Goal: Task Accomplishment & Management: Use online tool/utility

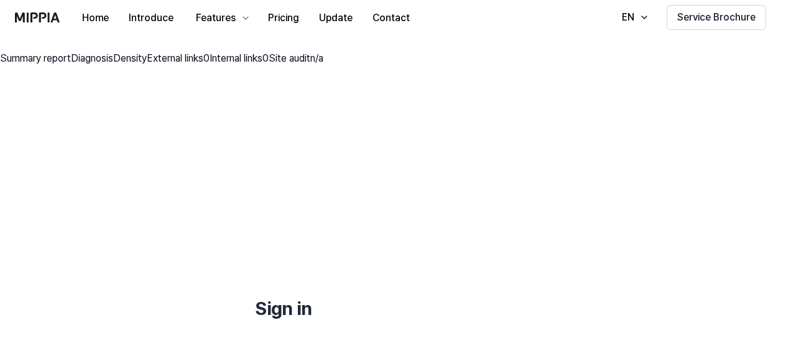
scroll to position [144, 0]
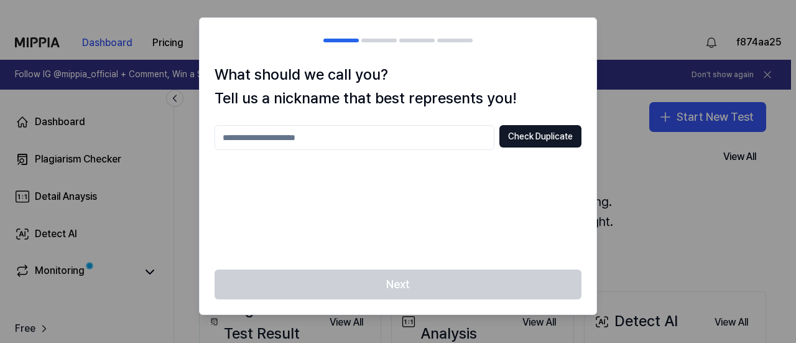
click at [272, 146] on input "text" at bounding box center [355, 137] width 280 height 25
type input "*****"
click at [527, 139] on button "Check Duplicate" at bounding box center [540, 136] width 82 height 22
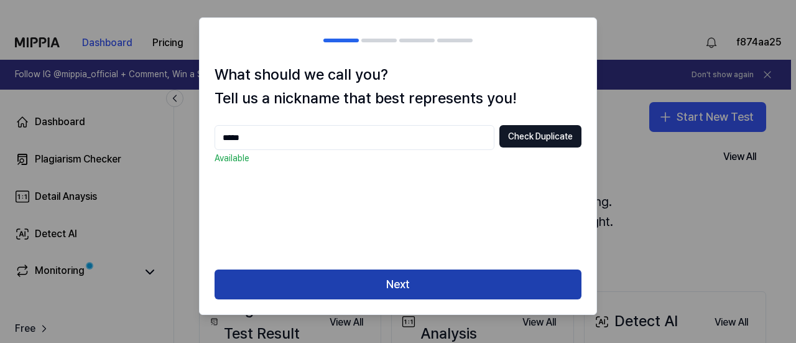
click at [417, 279] on button "Next" at bounding box center [398, 284] width 367 height 30
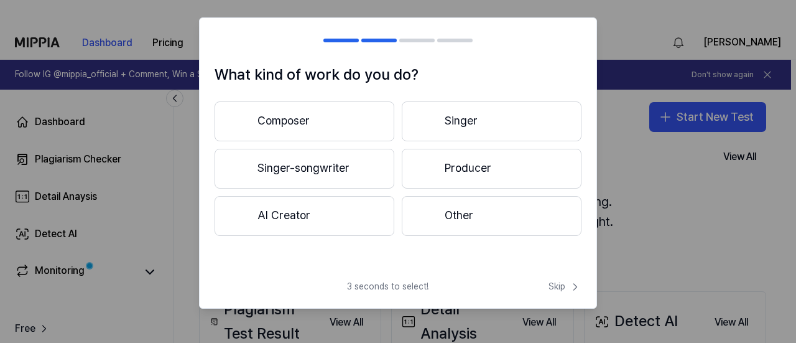
click at [444, 218] on button "Other" at bounding box center [492, 216] width 180 height 40
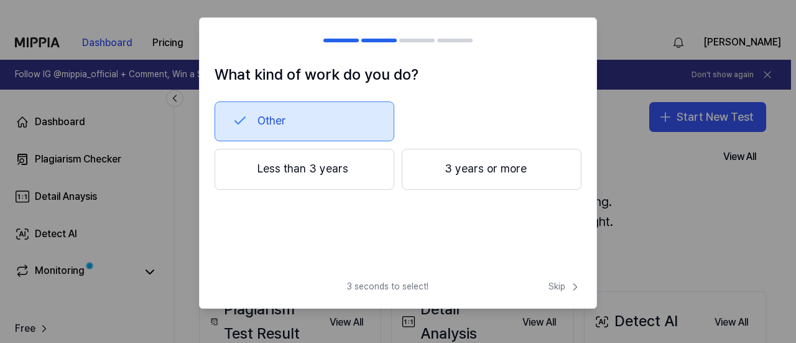
click at [335, 163] on button "Less than 3 years" at bounding box center [305, 169] width 180 height 41
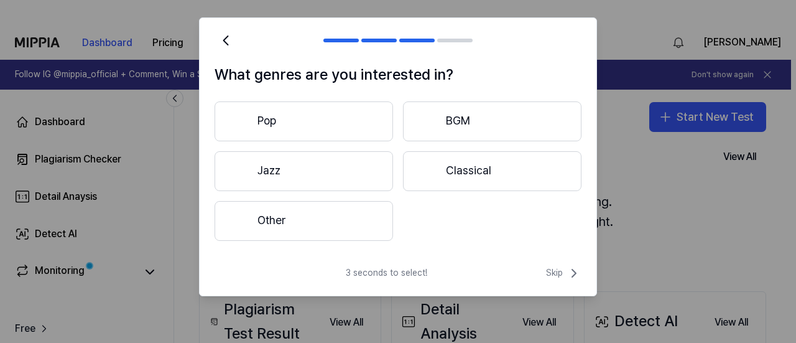
click at [312, 224] on button "Other" at bounding box center [304, 221] width 178 height 40
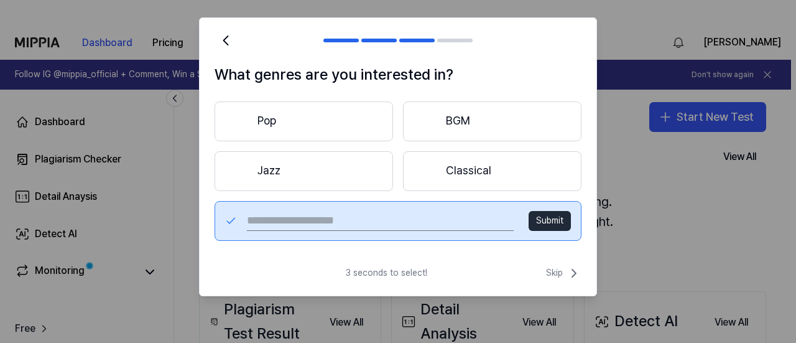
click at [302, 219] on input "text" at bounding box center [380, 221] width 267 height 20
type input "****"
click at [535, 222] on button "Submit" at bounding box center [550, 221] width 42 height 20
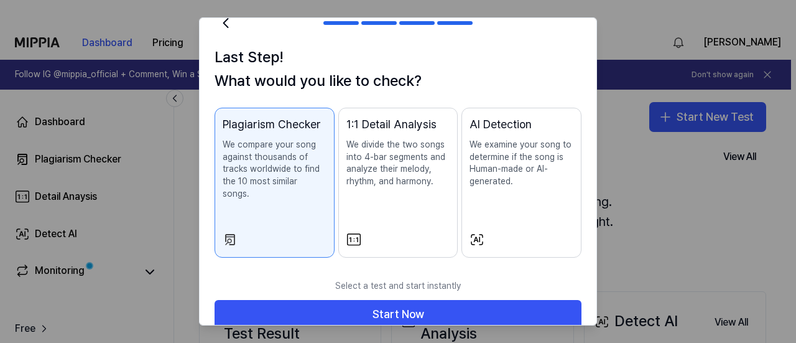
scroll to position [24, 0]
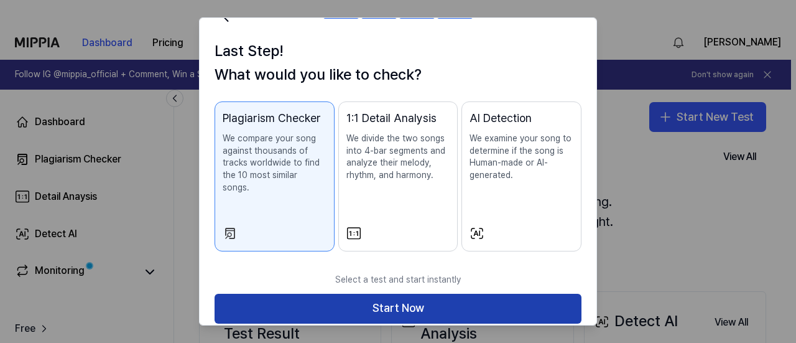
click at [394, 293] on button "Start Now" at bounding box center [398, 308] width 367 height 30
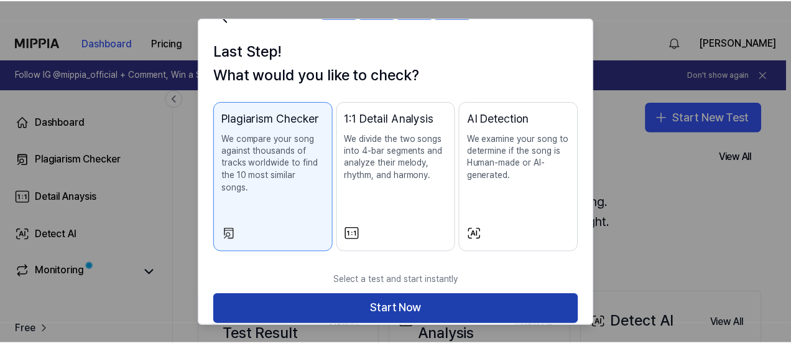
scroll to position [0, 0]
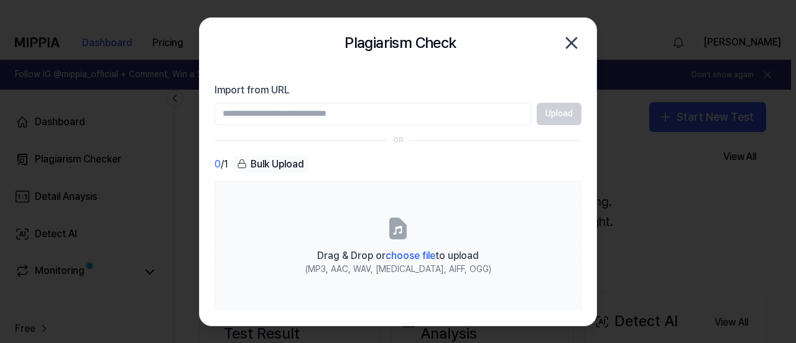
click at [290, 160] on div "Bulk Upload" at bounding box center [270, 163] width 75 height 17
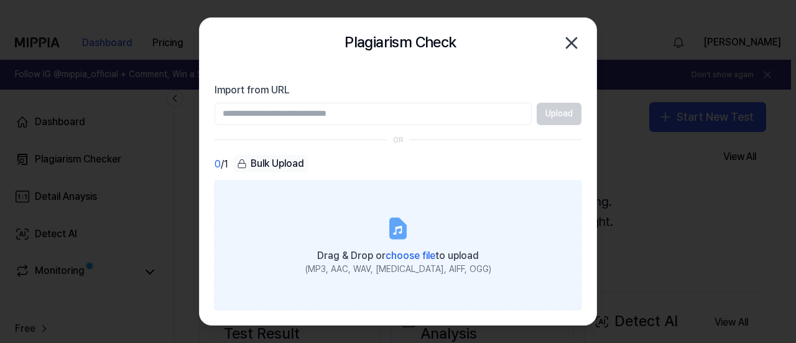
click at [404, 253] on span "choose file" at bounding box center [411, 255] width 50 height 12
click at [0, 0] on input "Drag & Drop or choose file to upload (MP3, AAC, WAV, [MEDICAL_DATA], AIFF, OGG)" at bounding box center [0, 0] width 0 height 0
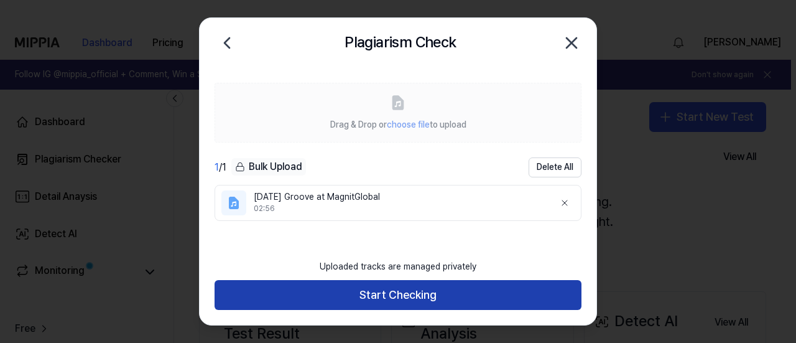
click at [398, 290] on button "Start Checking" at bounding box center [398, 295] width 367 height 30
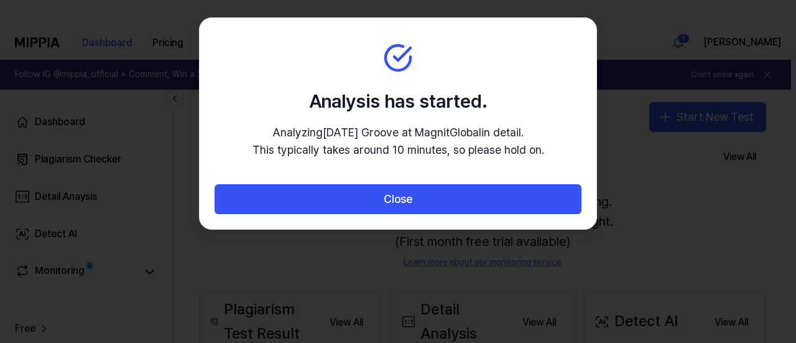
click at [693, 195] on div at bounding box center [398, 171] width 796 height 343
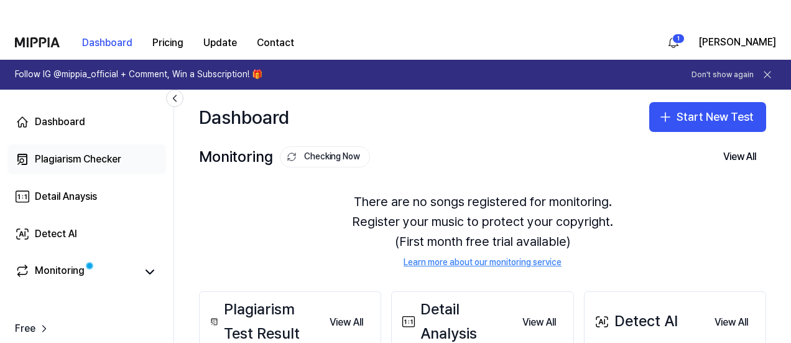
click at [96, 159] on div "Plagiarism Checker" at bounding box center [78, 159] width 86 height 15
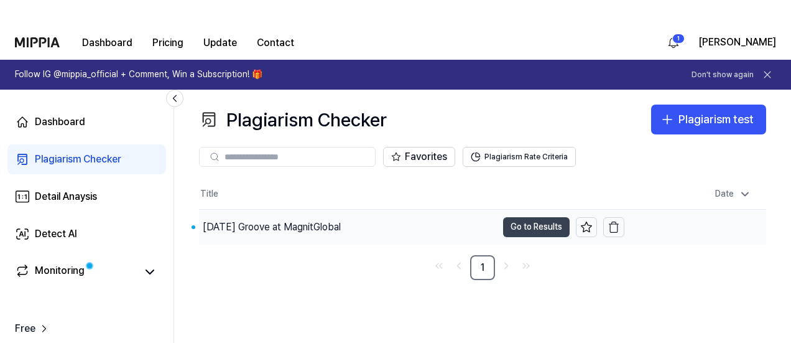
click at [548, 223] on button "Go to Results" at bounding box center [536, 227] width 67 height 20
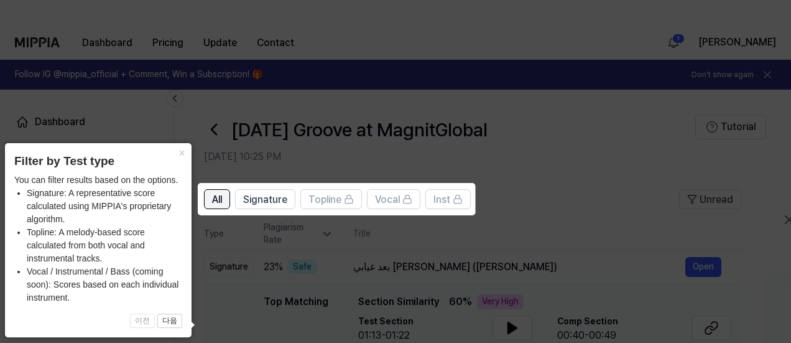
click at [214, 205] on span "All" at bounding box center [217, 199] width 10 height 15
click at [230, 327] on icon at bounding box center [398, 171] width 796 height 343
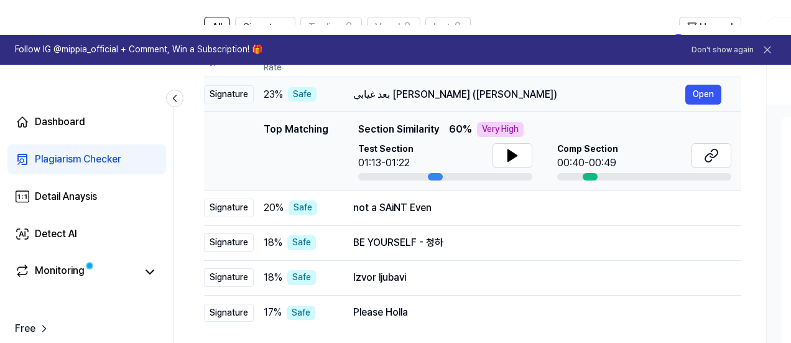
scroll to position [187, 0]
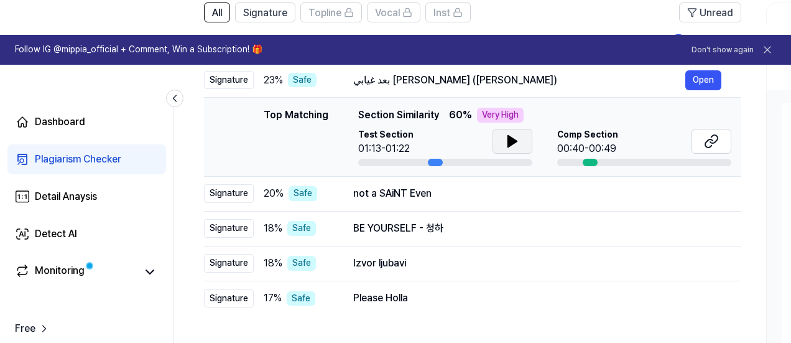
click at [512, 141] on icon at bounding box center [512, 141] width 9 height 11
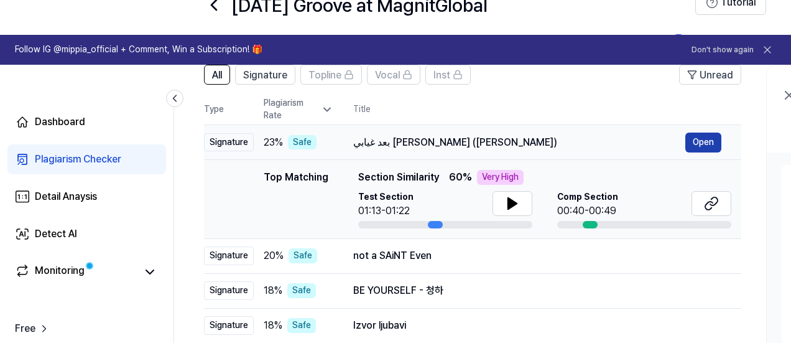
click at [701, 137] on button "Open" at bounding box center [703, 142] width 36 height 20
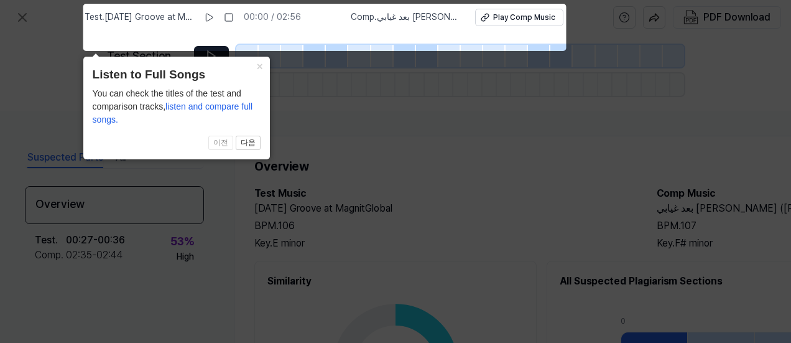
scroll to position [0, 0]
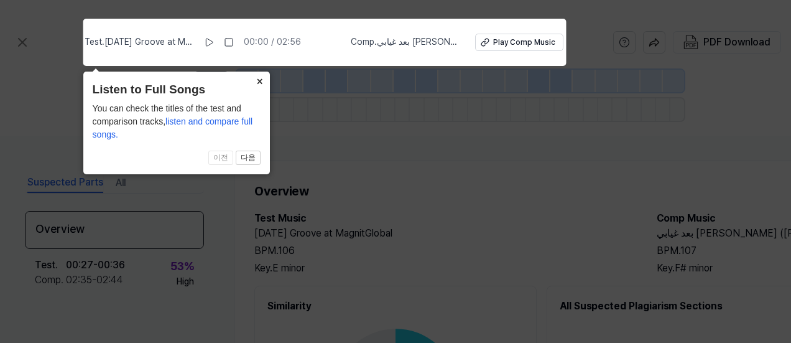
click at [260, 83] on button "×" at bounding box center [260, 80] width 20 height 17
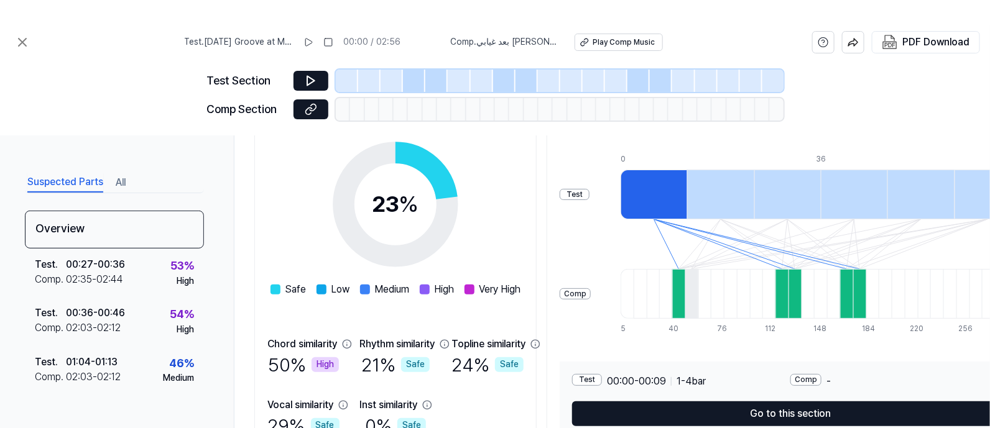
scroll to position [187, 0]
drag, startPoint x: 768, startPoint y: 1, endPoint x: 555, endPoint y: 163, distance: 267.6
click at [524, 163] on div "23 % Safe Low Medium High Very High Chord similarity 50 % High Rhythm similarit…" at bounding box center [395, 283] width 256 height 312
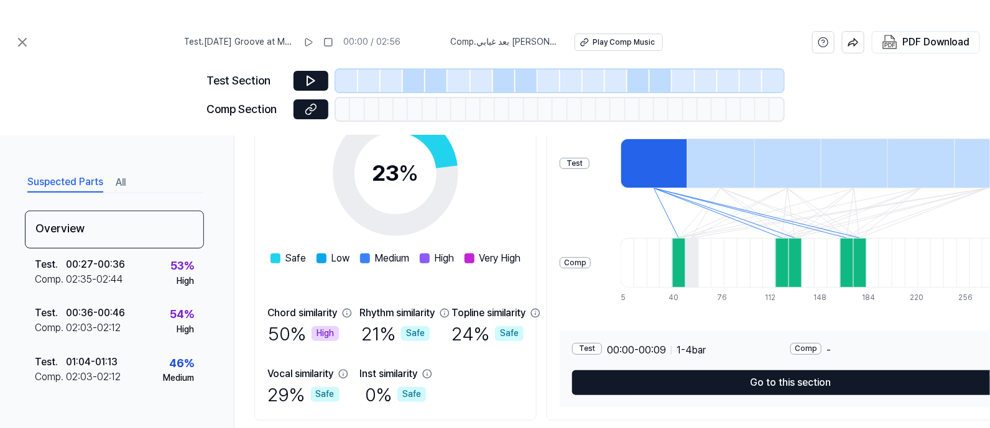
scroll to position [234, 0]
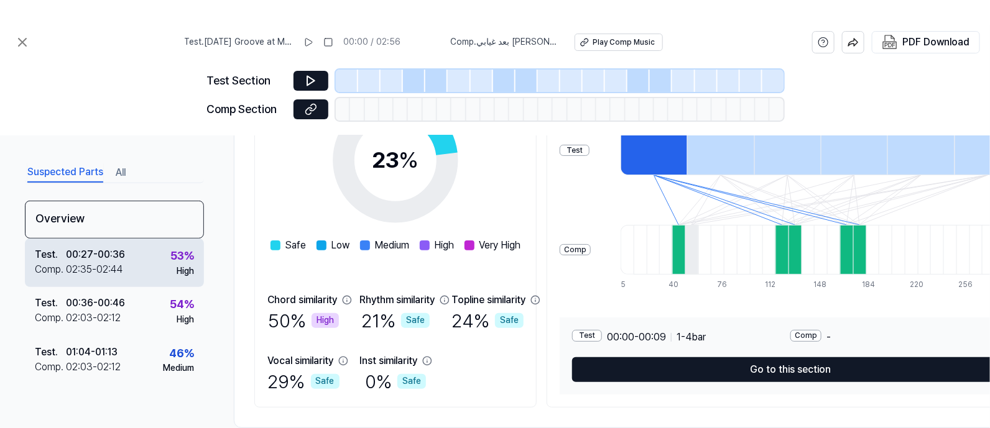
click at [175, 263] on div "53 %" at bounding box center [182, 256] width 24 height 18
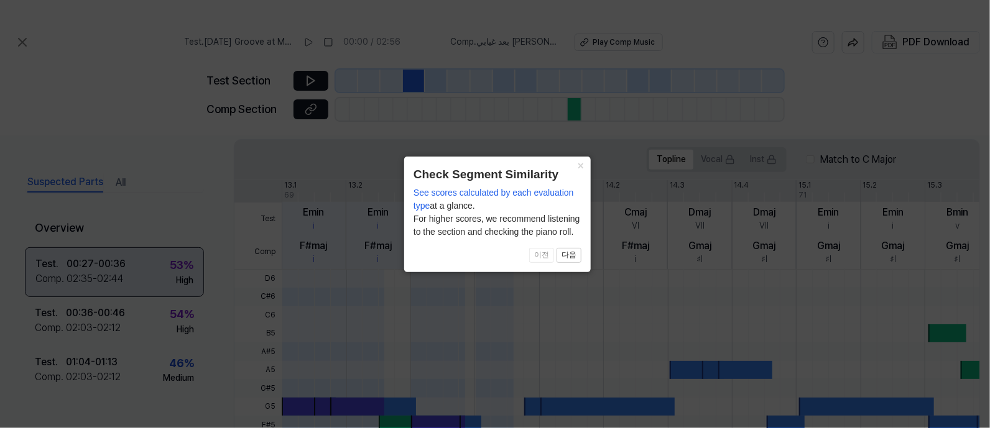
scroll to position [428, 0]
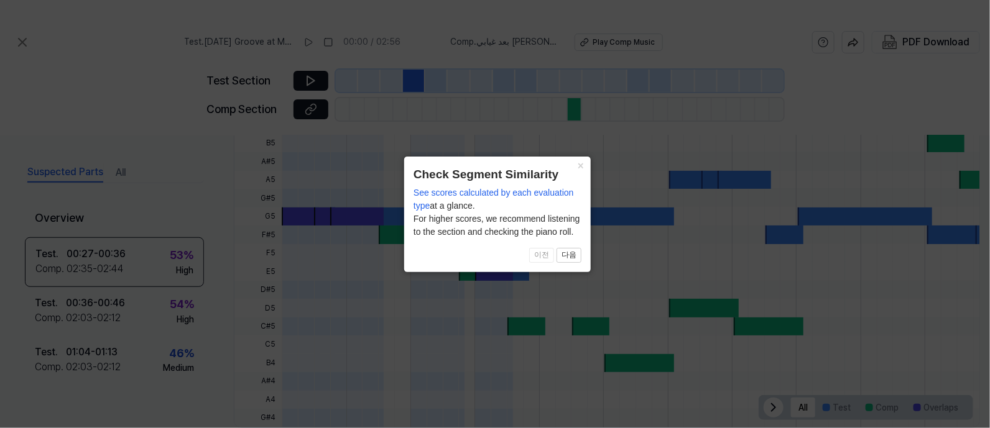
click at [198, 132] on icon at bounding box center [497, 214] width 995 height 428
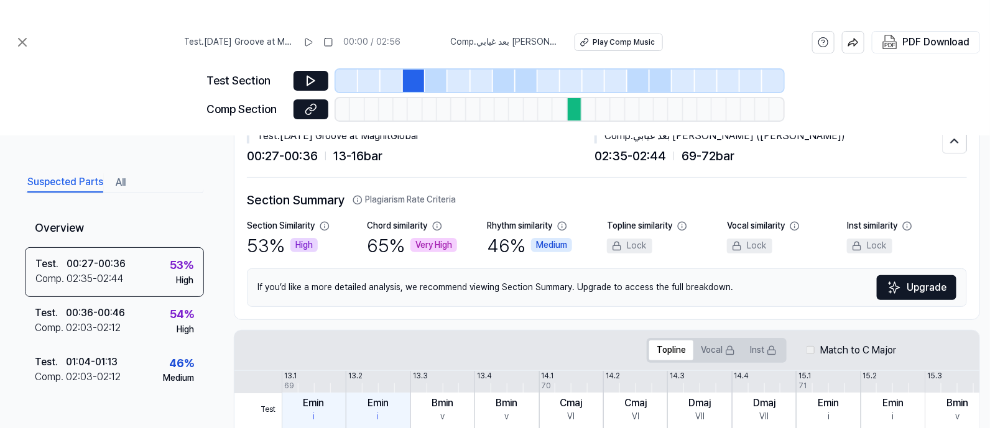
scroll to position [0, 0]
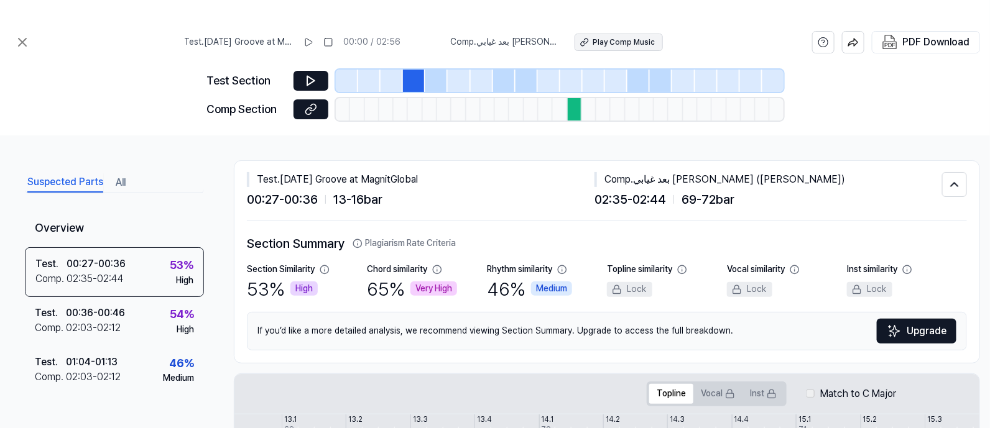
click at [604, 39] on div "Play Comp Music" at bounding box center [624, 42] width 62 height 11
click at [414, 75] on div at bounding box center [414, 81] width 22 height 22
click at [313, 42] on icon at bounding box center [308, 42] width 10 height 10
click at [606, 40] on div "Play Comp Music" at bounding box center [623, 42] width 62 height 11
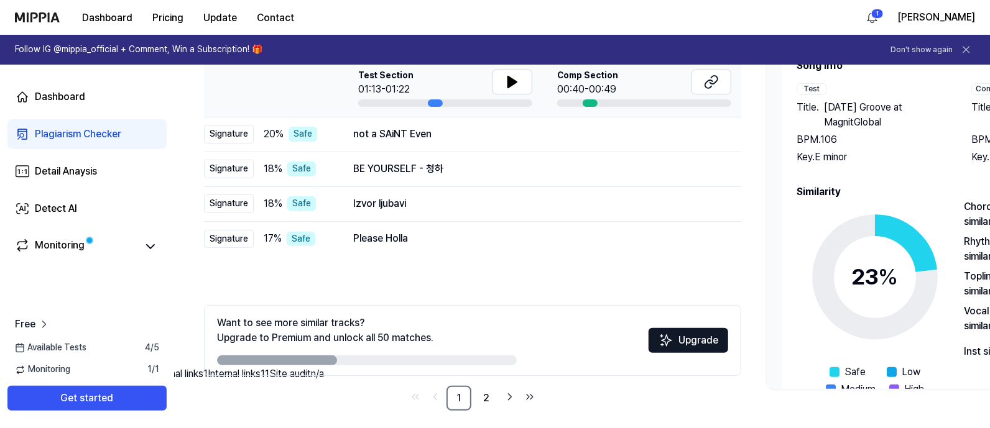
scroll to position [252, 0]
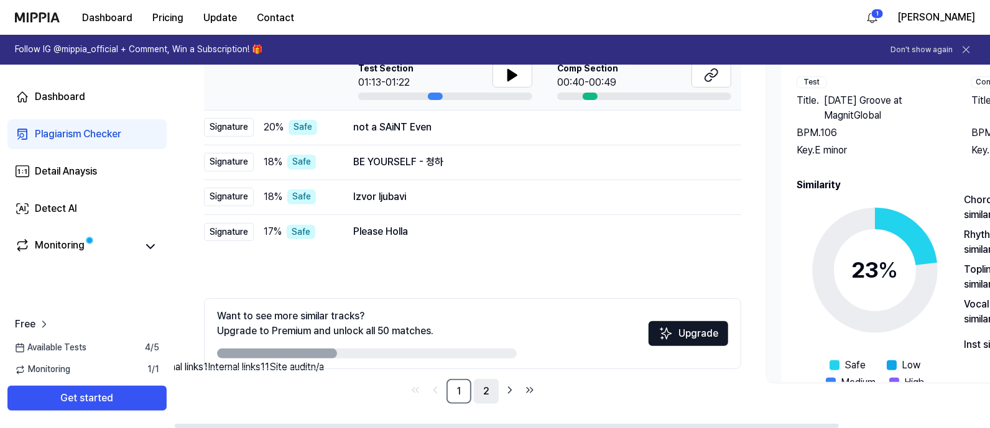
click at [491, 342] on link "2" at bounding box center [486, 391] width 25 height 25
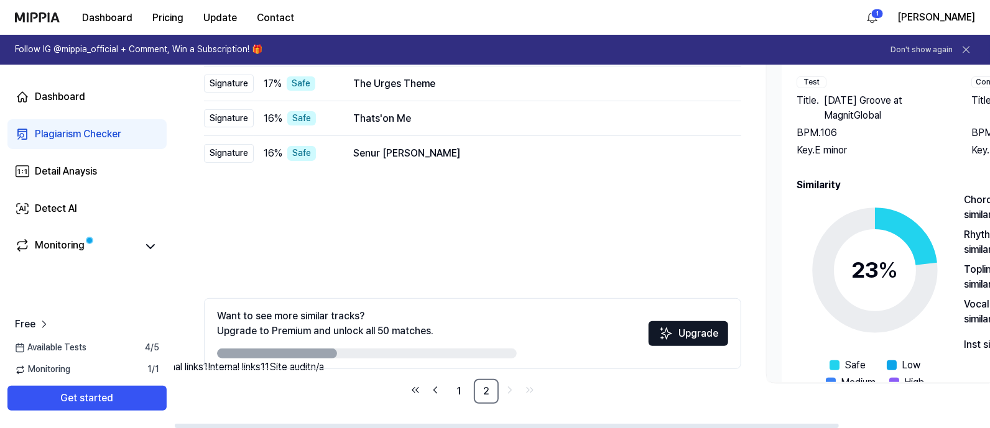
scroll to position [97, 0]
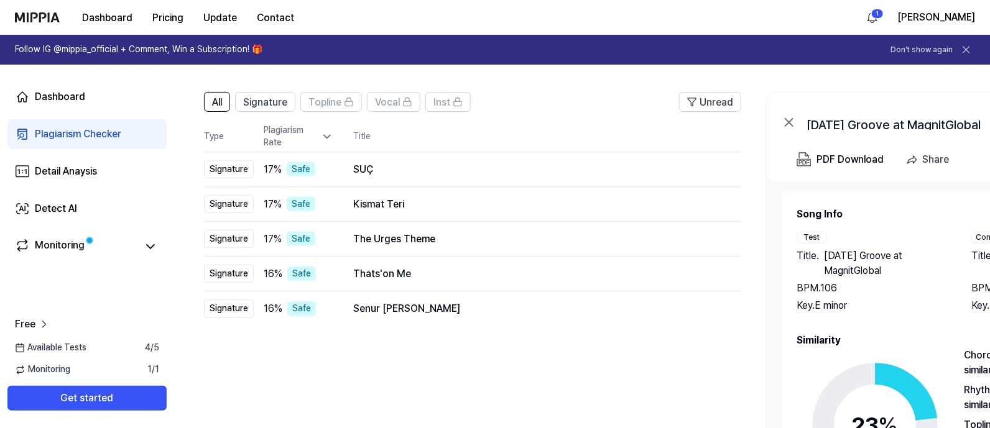
click at [330, 131] on icon at bounding box center [327, 137] width 12 height 12
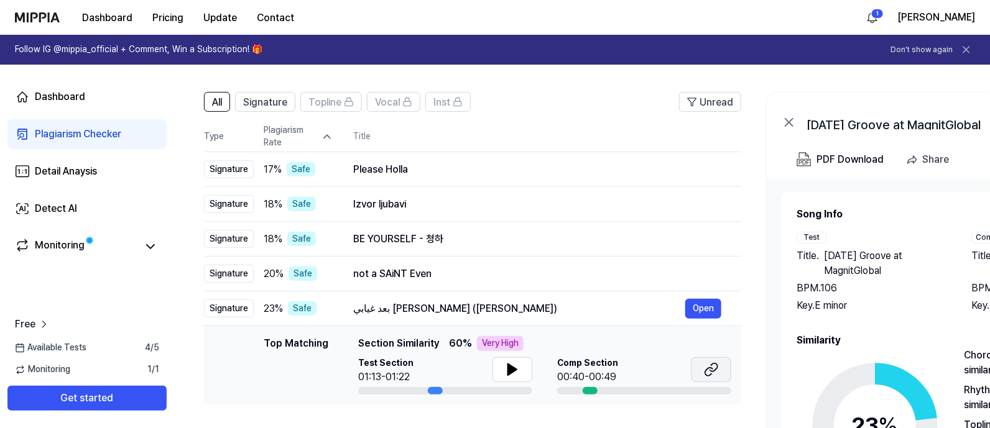
click at [714, 342] on icon at bounding box center [711, 370] width 15 height 15
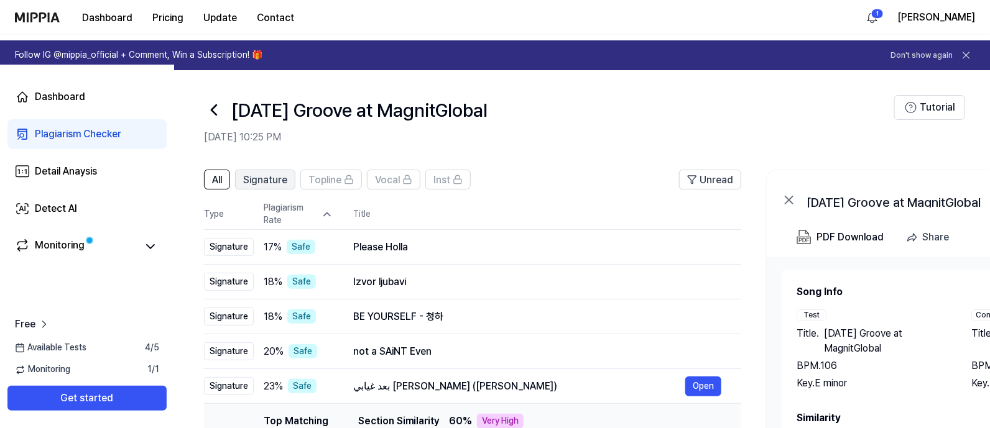
click at [274, 180] on span "Signature" at bounding box center [265, 180] width 44 height 15
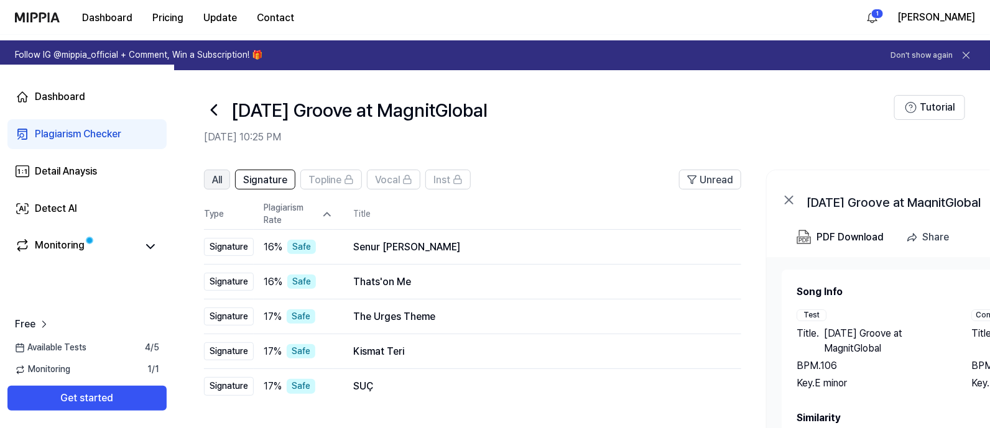
click at [216, 175] on span "All" at bounding box center [217, 180] width 10 height 15
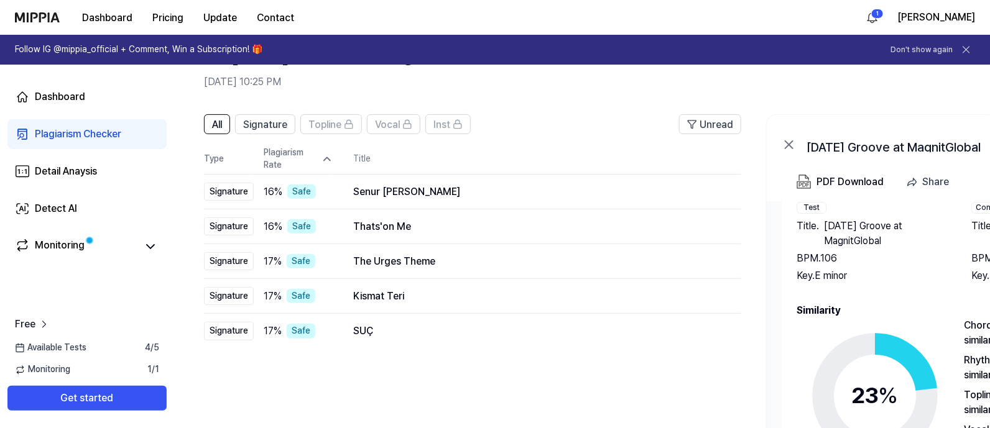
scroll to position [97, 0]
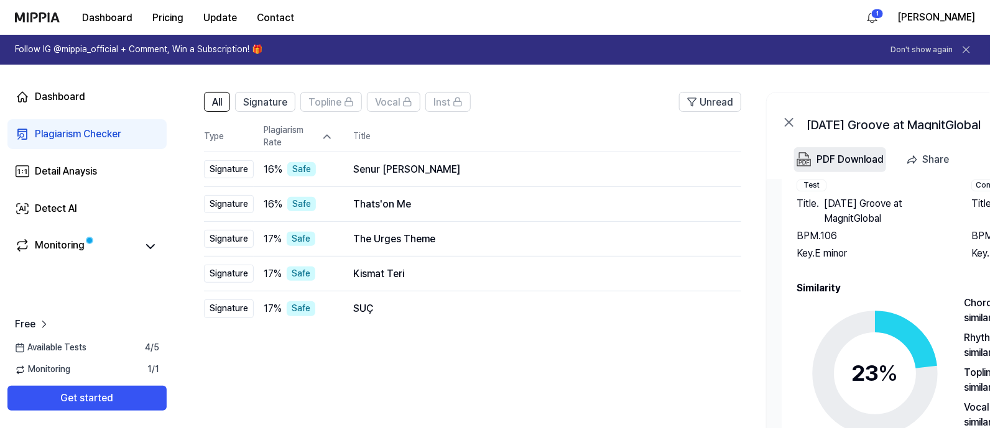
click at [795, 155] on div "PDF Download" at bounding box center [849, 160] width 67 height 16
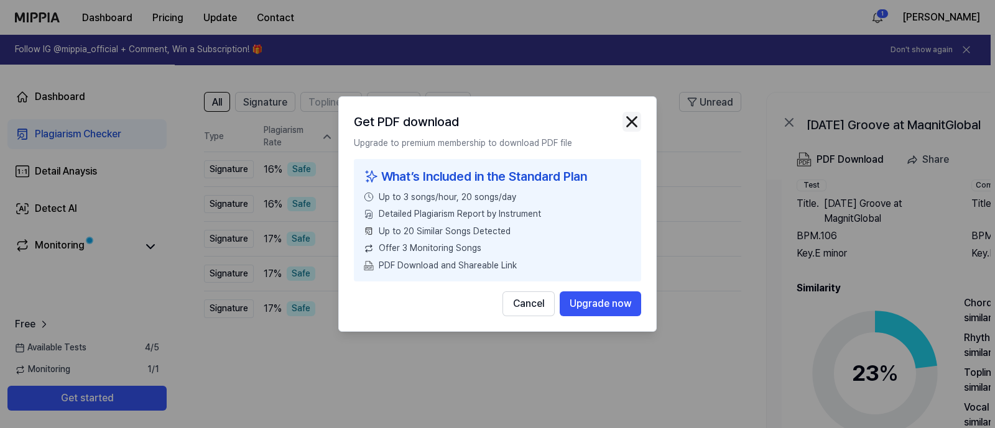
click at [632, 114] on img "button" at bounding box center [631, 122] width 19 height 19
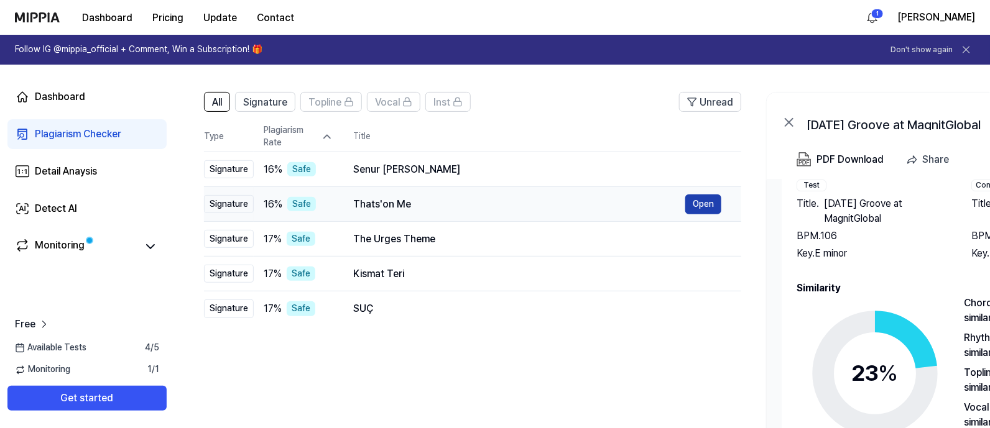
click at [710, 200] on button "Open" at bounding box center [703, 205] width 36 height 20
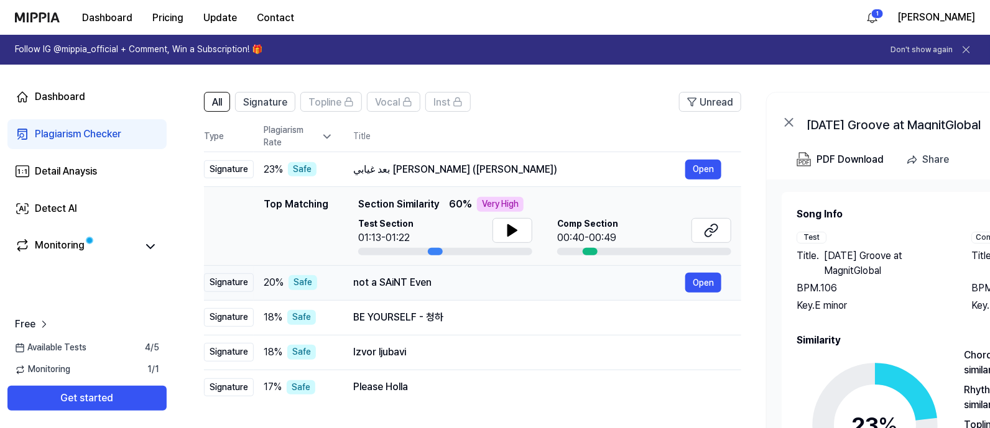
click at [231, 289] on div "Signature" at bounding box center [229, 283] width 50 height 19
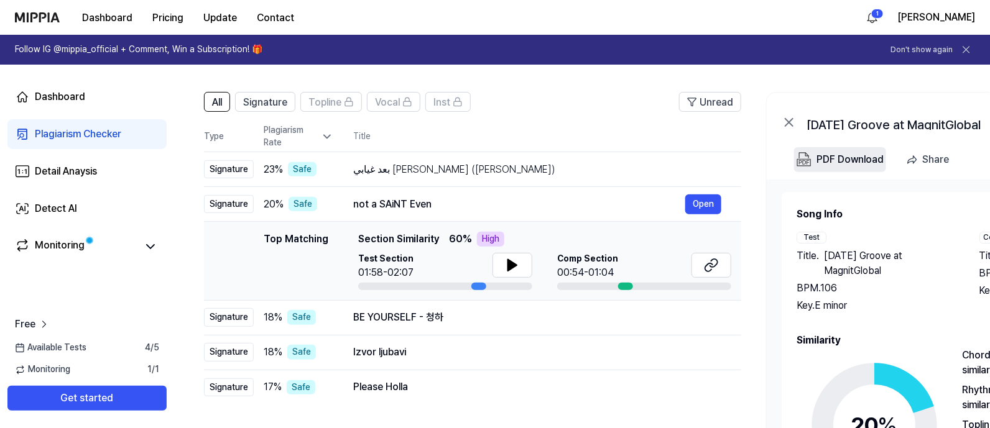
click at [795, 157] on div "PDF Download" at bounding box center [849, 160] width 67 height 16
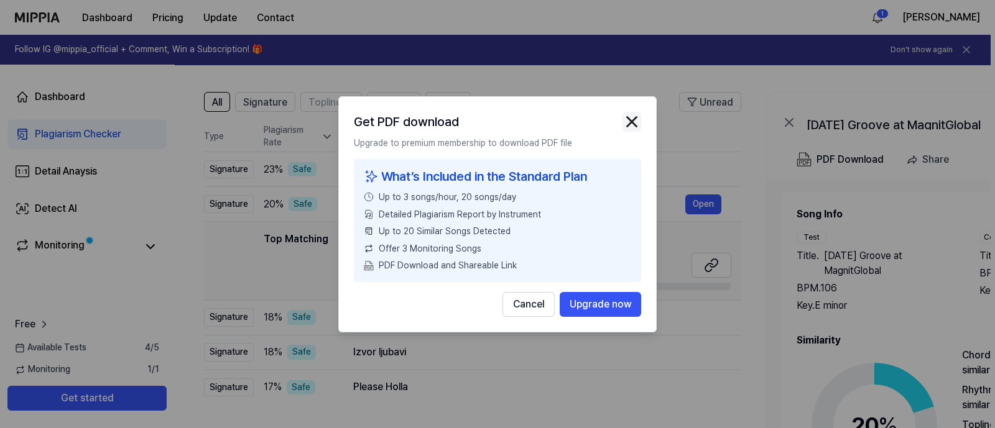
click at [630, 122] on img "button" at bounding box center [631, 122] width 19 height 19
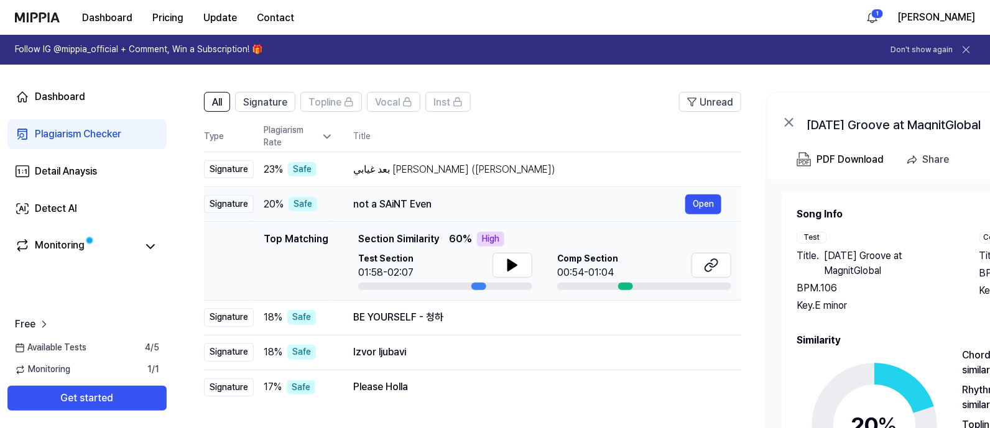
click at [235, 204] on div "Signature" at bounding box center [229, 204] width 50 height 19
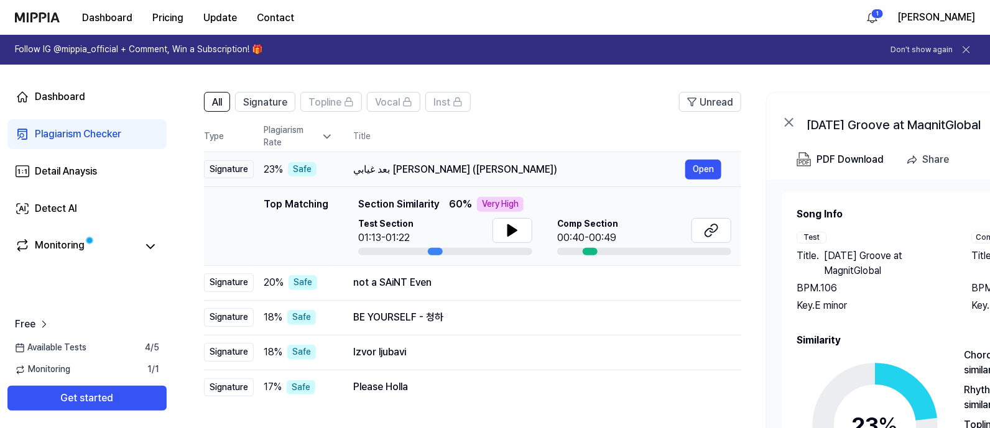
click at [208, 170] on div "Signature" at bounding box center [229, 169] width 50 height 19
click at [155, 169] on link "Detail Anaysis" at bounding box center [86, 172] width 159 height 30
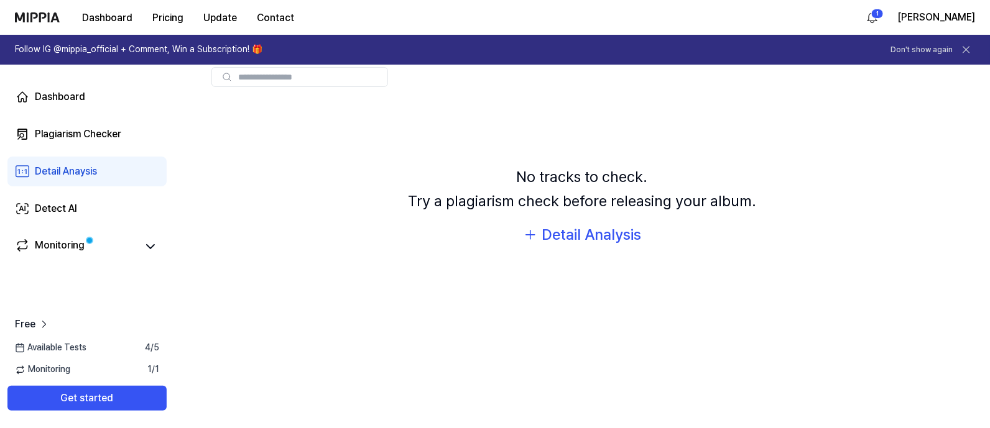
scroll to position [25, 0]
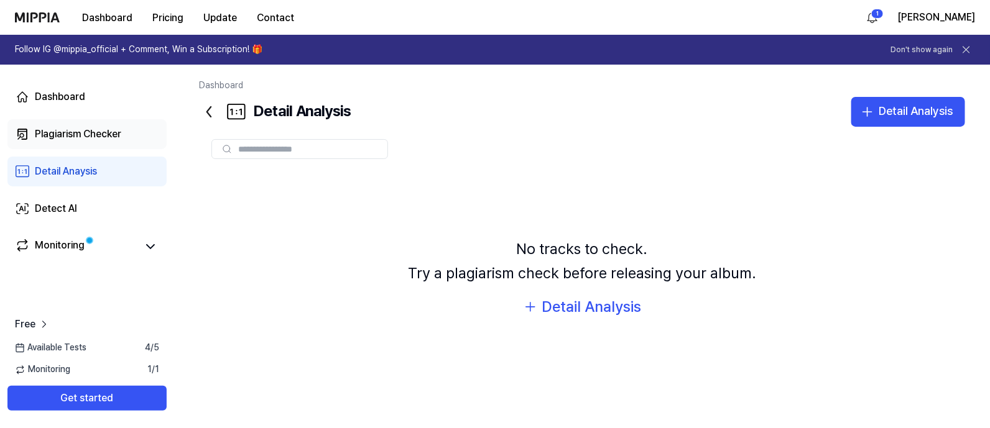
click at [111, 130] on div "Plagiarism Checker" at bounding box center [78, 134] width 86 height 15
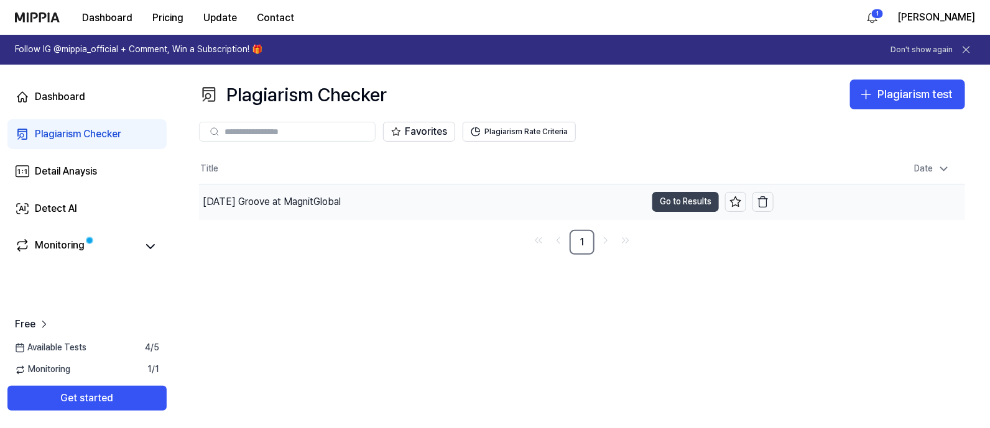
click at [680, 202] on button "Go to Results" at bounding box center [685, 202] width 67 height 20
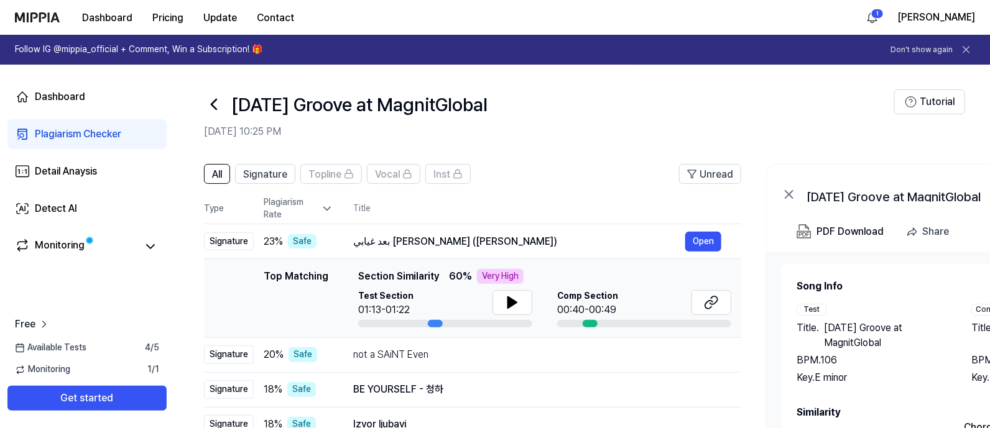
scroll to position [103, 0]
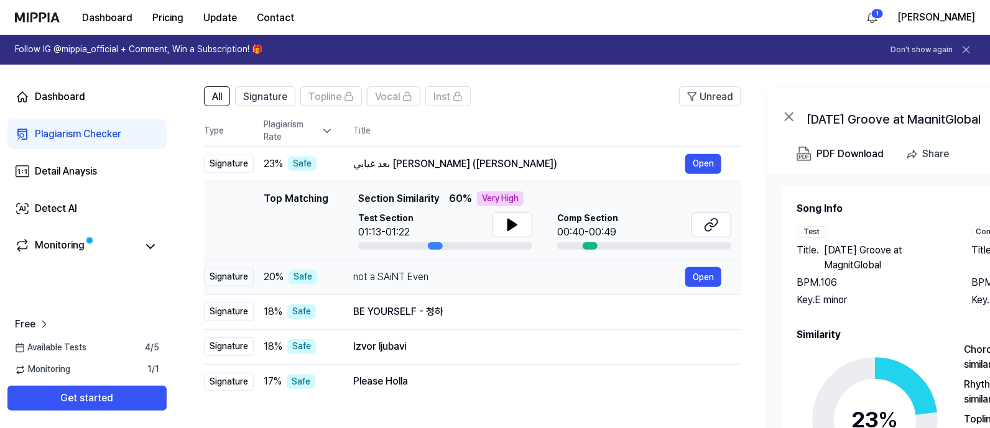
click at [227, 272] on div "Signature" at bounding box center [229, 277] width 50 height 19
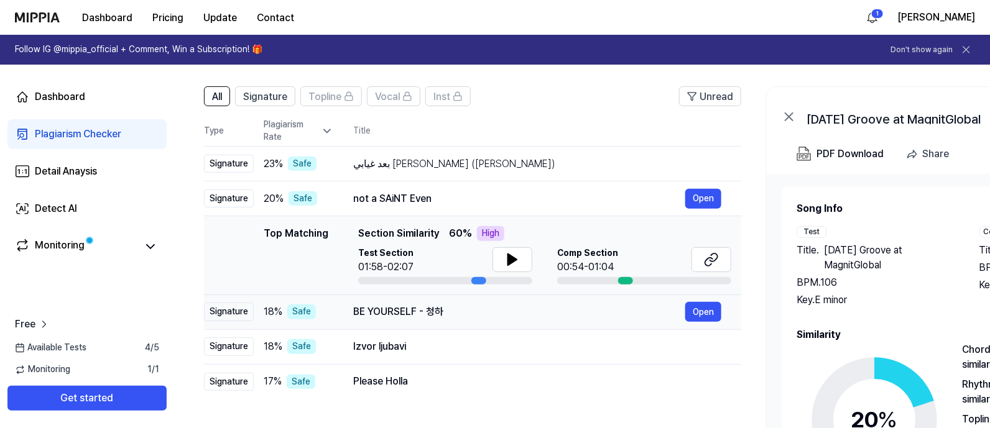
click at [237, 312] on div "Signature" at bounding box center [229, 312] width 50 height 19
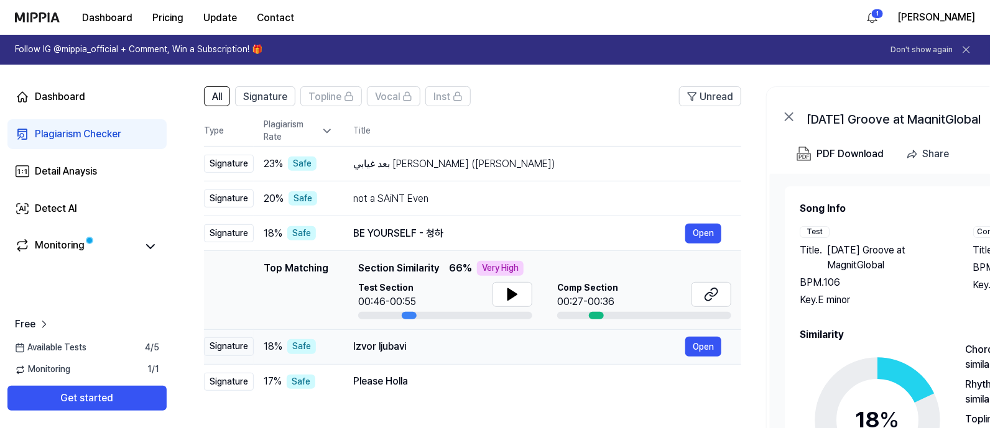
click at [238, 342] on div "Signature" at bounding box center [229, 347] width 50 height 19
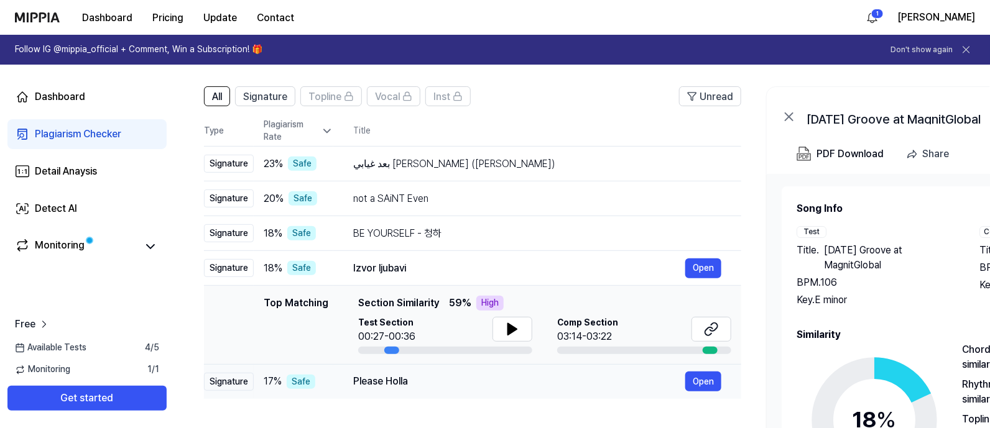
click at [223, 342] on div "Signature" at bounding box center [229, 382] width 50 height 19
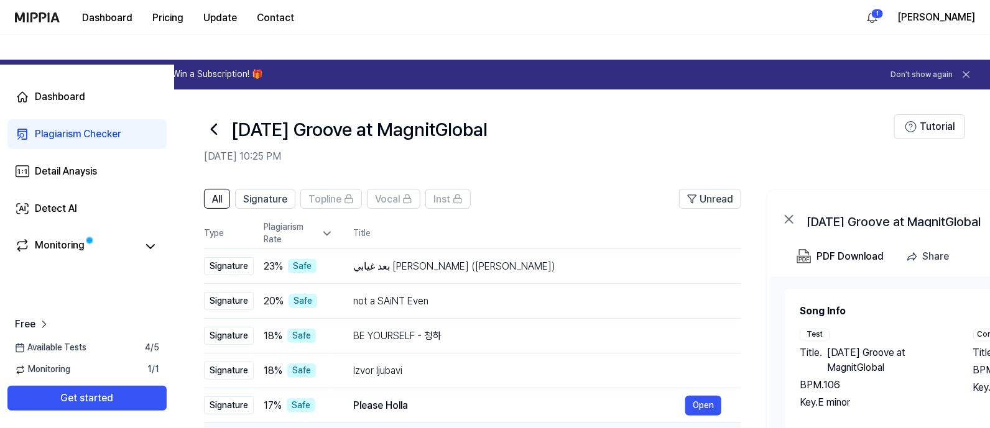
scroll to position [77, 0]
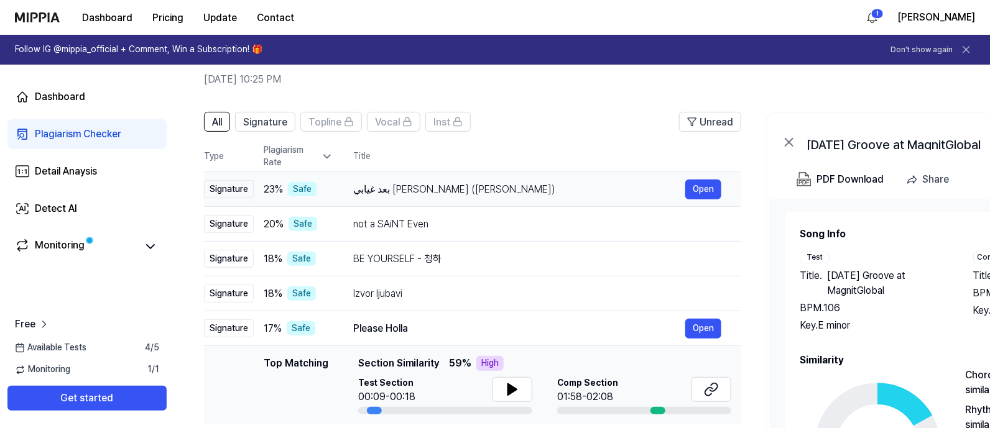
click at [223, 186] on div "Signature" at bounding box center [229, 189] width 50 height 19
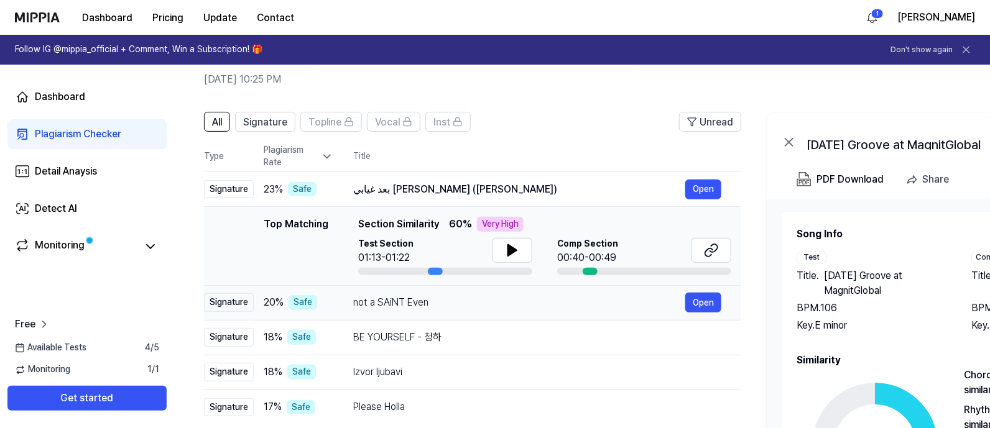
click at [223, 305] on div "Signature" at bounding box center [229, 302] width 50 height 19
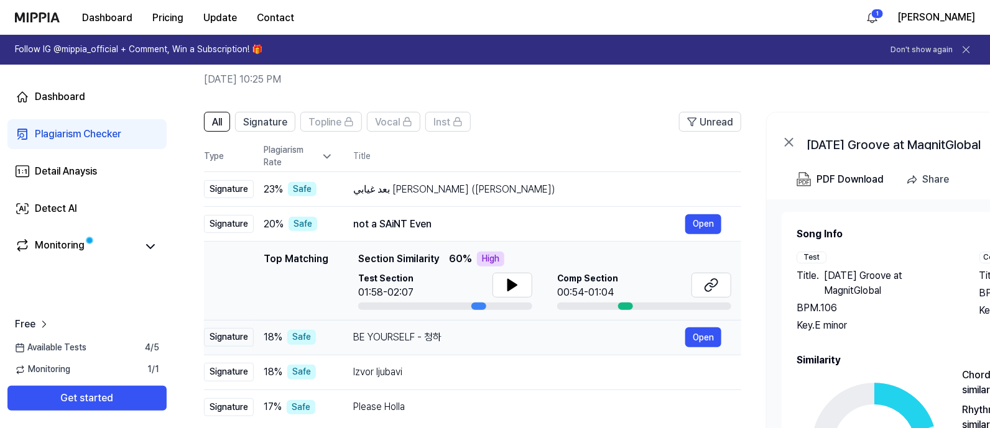
click at [230, 342] on div "Signature" at bounding box center [229, 337] width 50 height 19
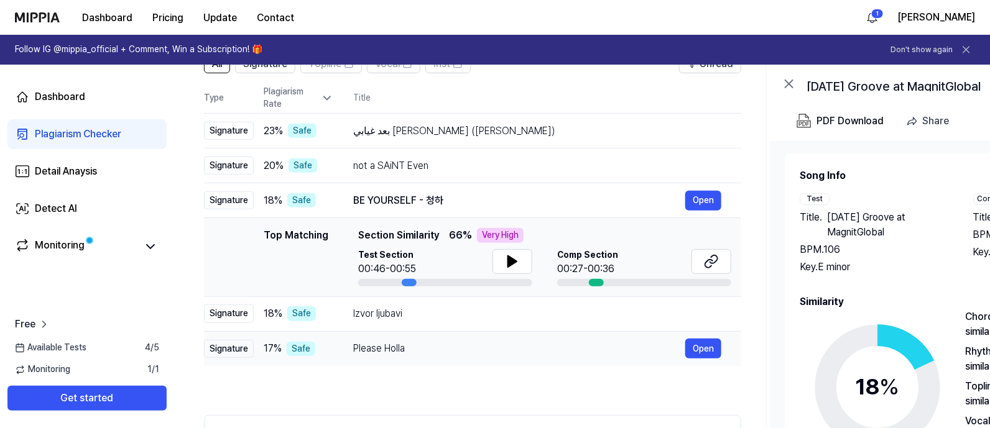
scroll to position [155, 0]
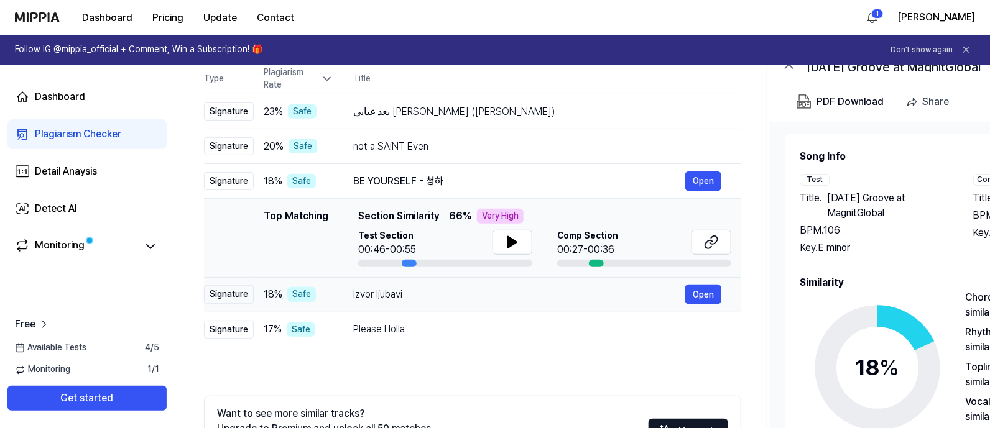
click at [240, 293] on div "Signature" at bounding box center [229, 294] width 50 height 19
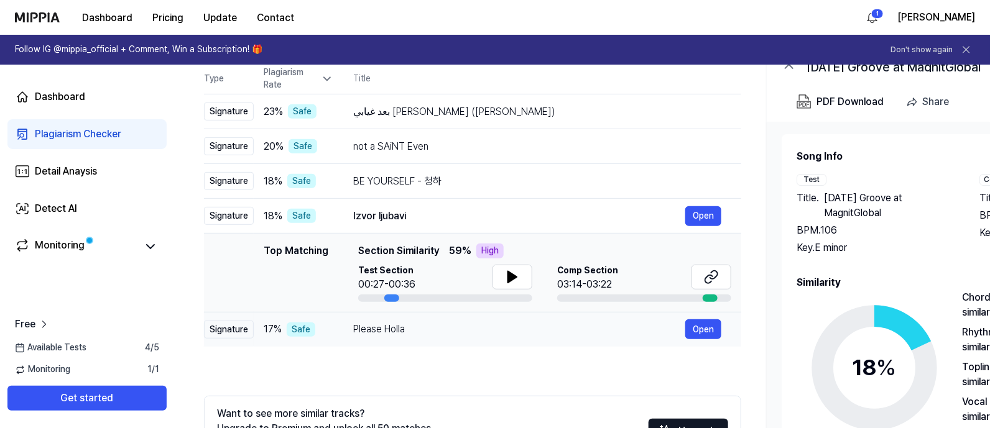
click at [229, 329] on div "Signature" at bounding box center [229, 330] width 50 height 19
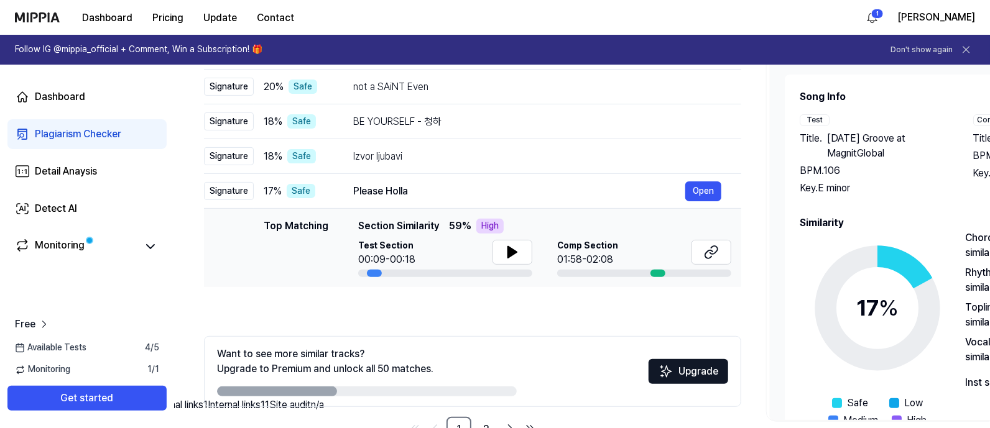
scroll to position [233, 0]
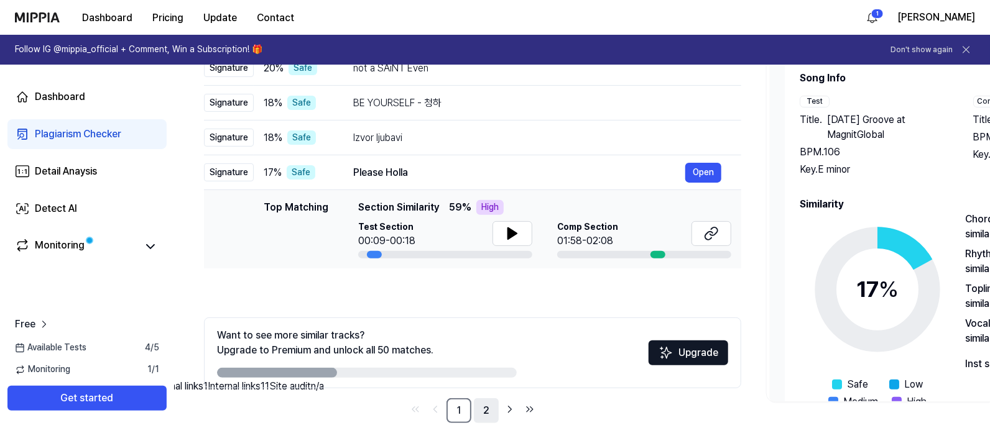
click at [489, 342] on link "2" at bounding box center [486, 411] width 25 height 25
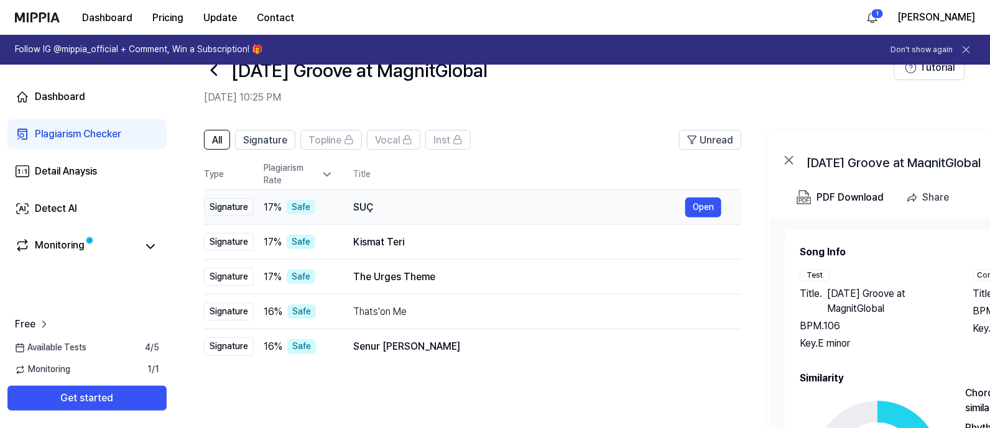
scroll to position [77, 0]
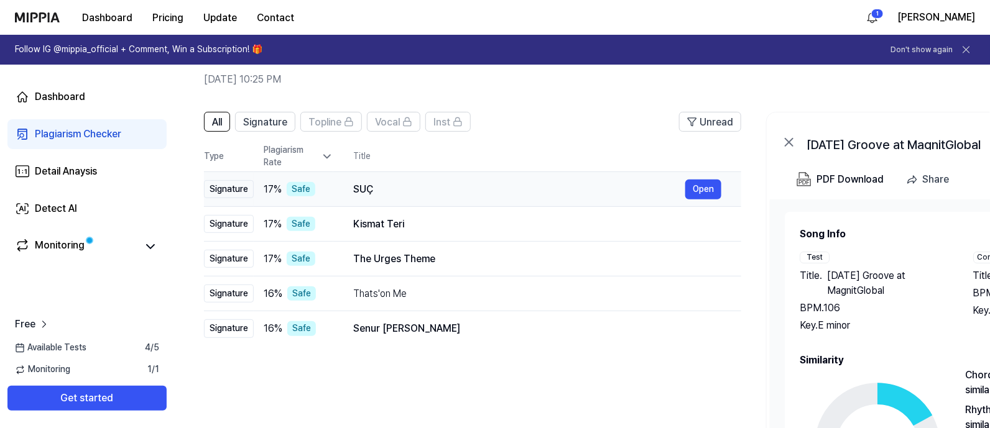
click at [234, 188] on div "Signature" at bounding box center [229, 189] width 50 height 19
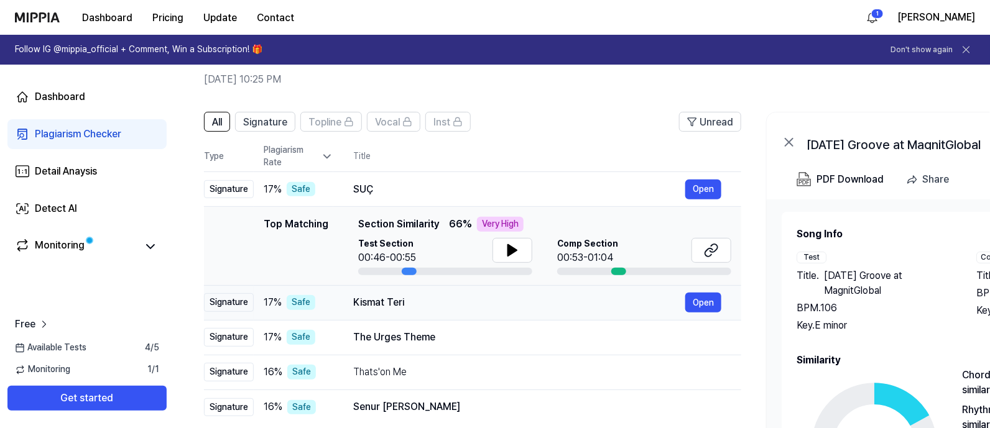
click at [226, 306] on div "Signature" at bounding box center [229, 302] width 50 height 19
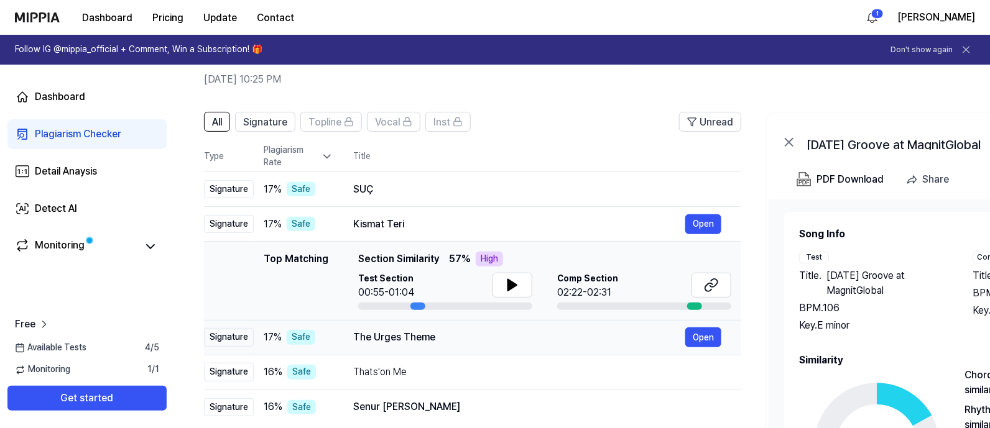
click at [232, 342] on div "Signature" at bounding box center [229, 337] width 50 height 19
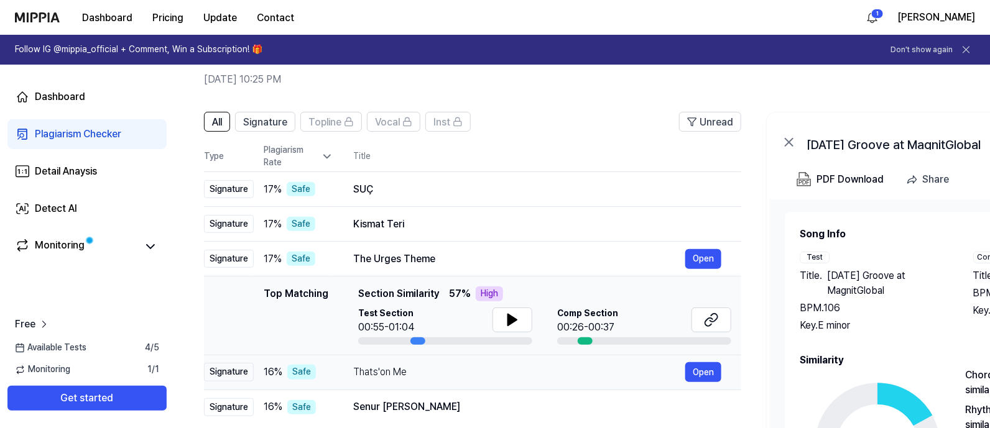
click at [231, 342] on div "Signature" at bounding box center [229, 372] width 50 height 19
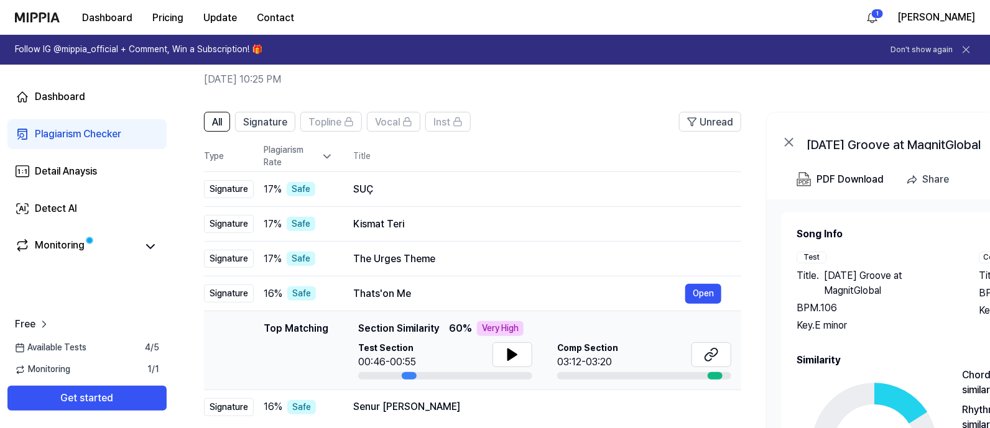
scroll to position [155, 0]
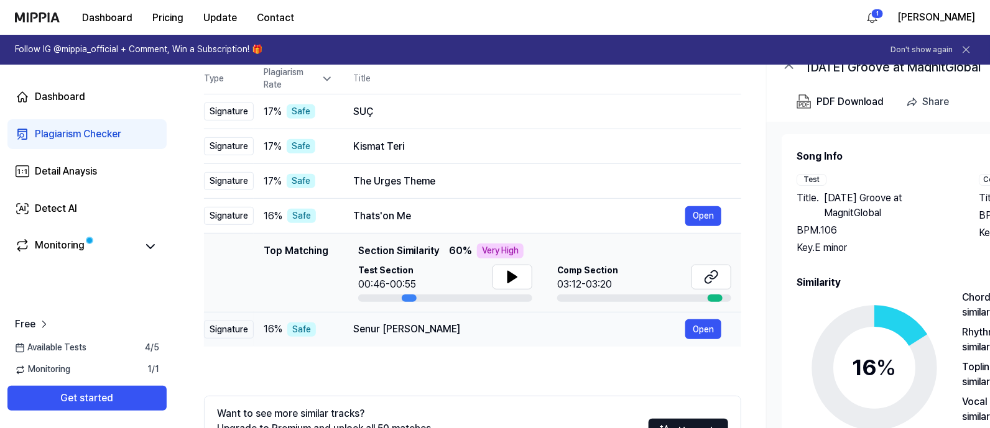
click at [211, 335] on div "Signature" at bounding box center [229, 330] width 50 height 19
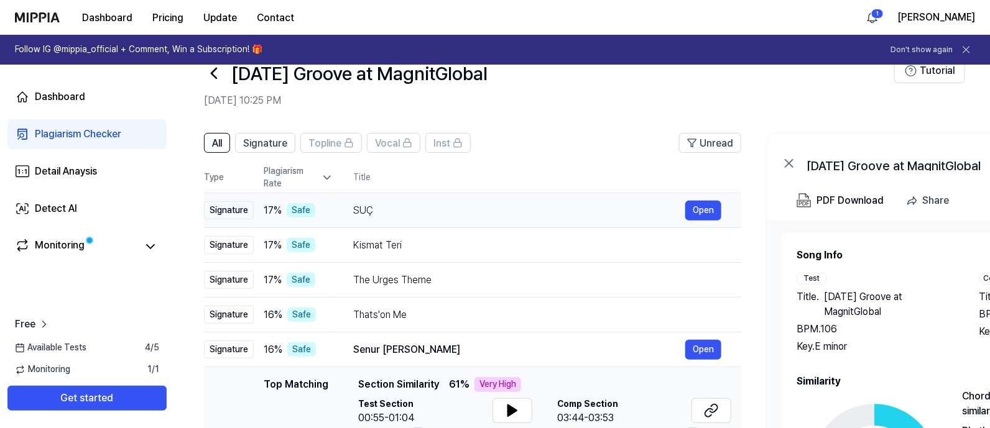
scroll to position [0, 0]
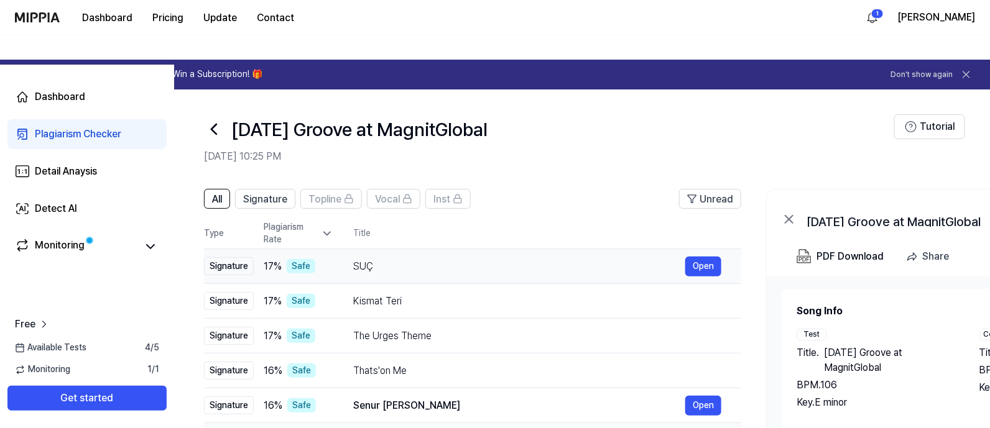
click at [215, 270] on div "Signature" at bounding box center [229, 266] width 50 height 19
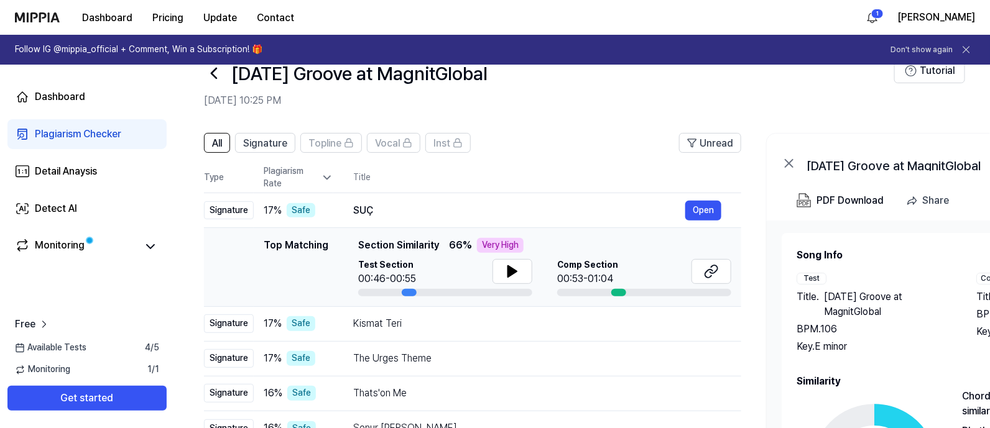
scroll to position [77, 0]
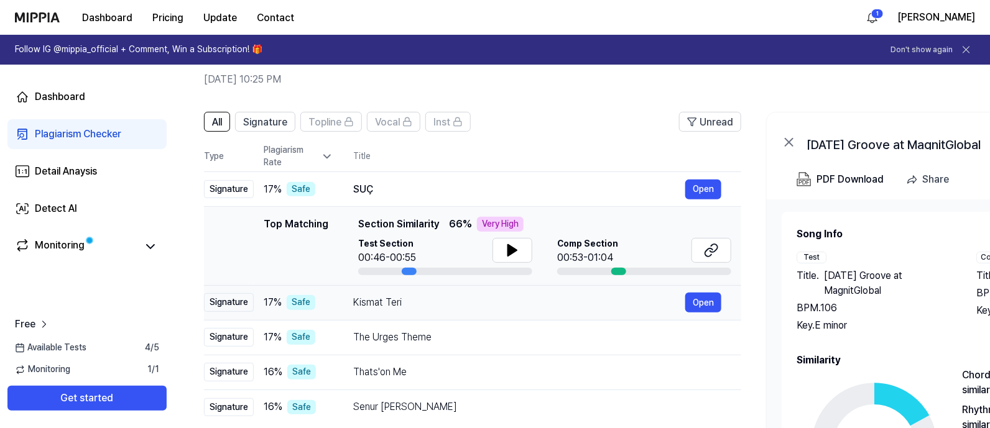
click at [219, 302] on div "Signature" at bounding box center [229, 302] width 50 height 19
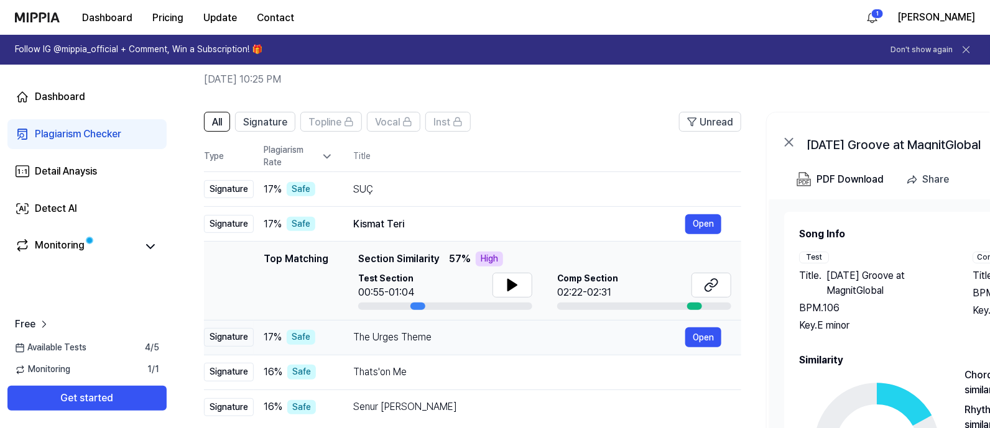
click at [230, 338] on div "Signature" at bounding box center [229, 337] width 50 height 19
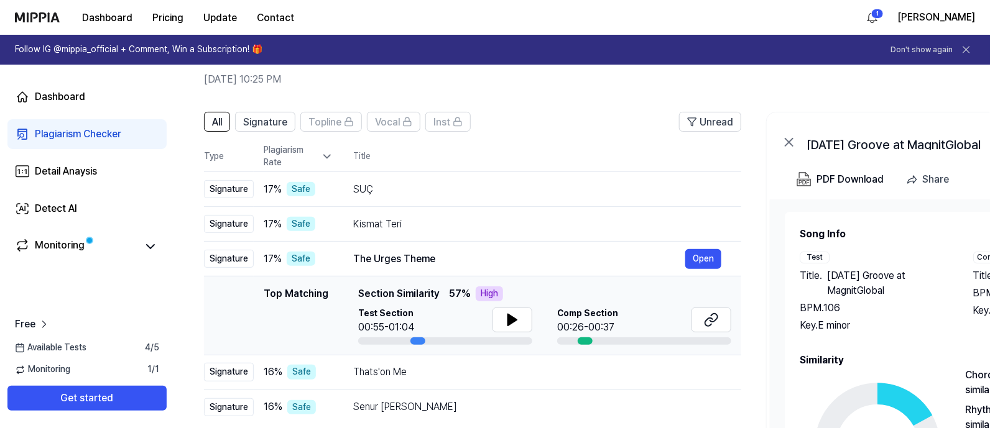
scroll to position [155, 0]
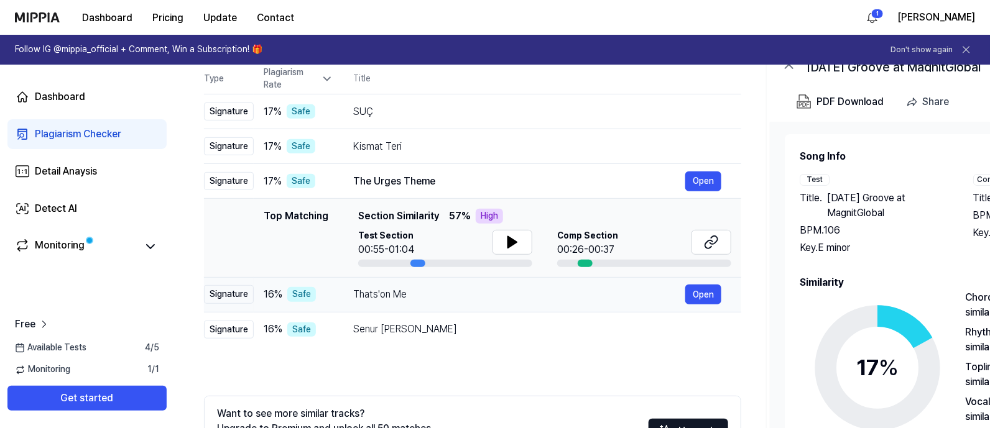
click at [222, 294] on div "Signature" at bounding box center [229, 294] width 50 height 19
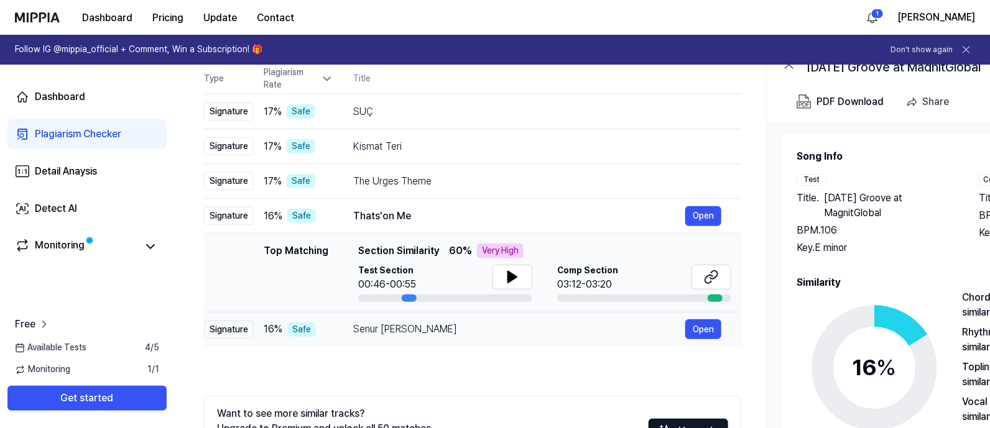
click at [231, 332] on div "Signature" at bounding box center [229, 330] width 50 height 19
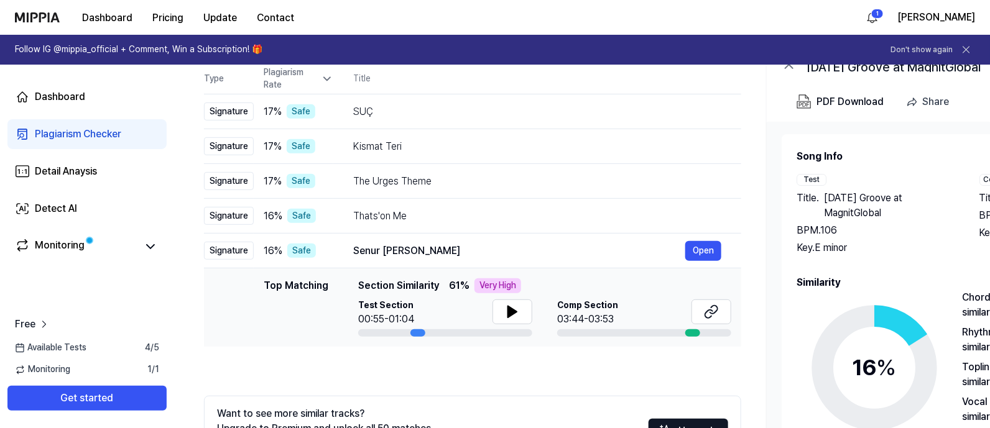
scroll to position [252, 0]
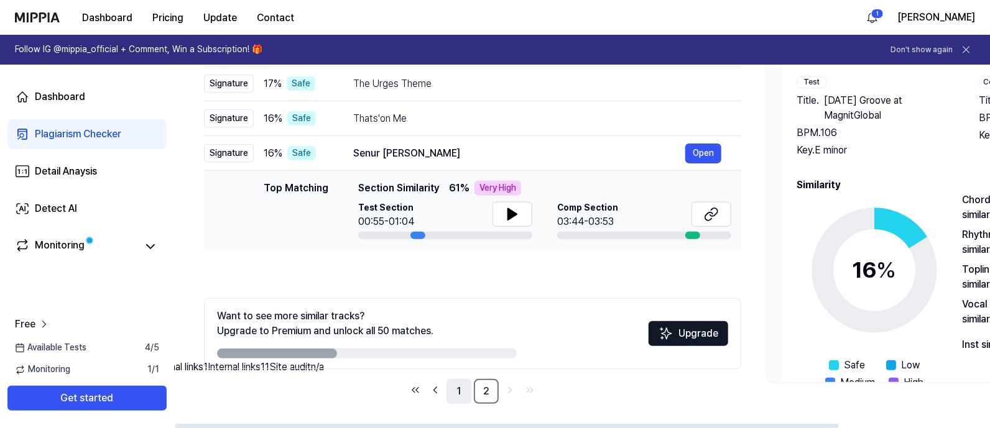
click at [457, 342] on link "1" at bounding box center [458, 391] width 25 height 25
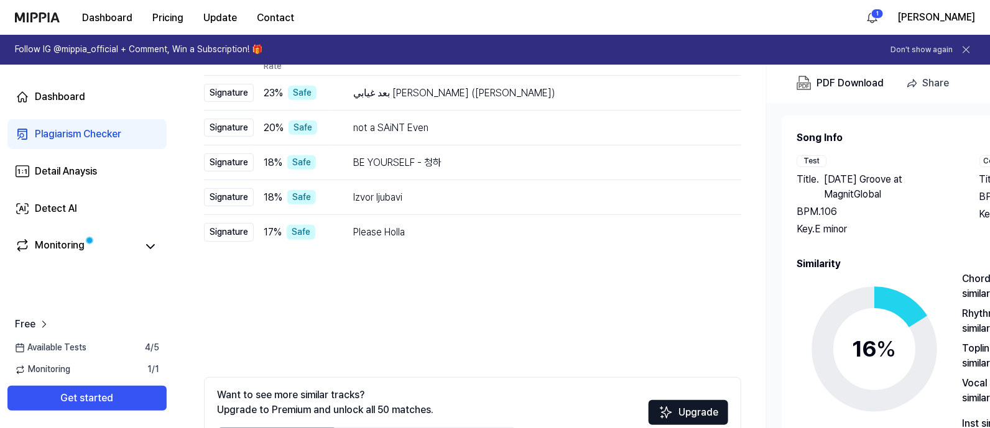
scroll to position [97, 0]
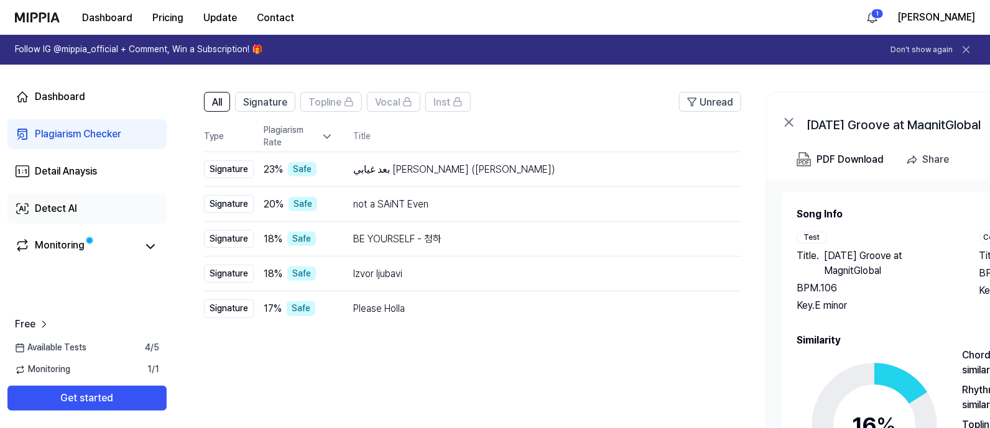
click at [69, 203] on div "Detect AI" at bounding box center [56, 208] width 42 height 15
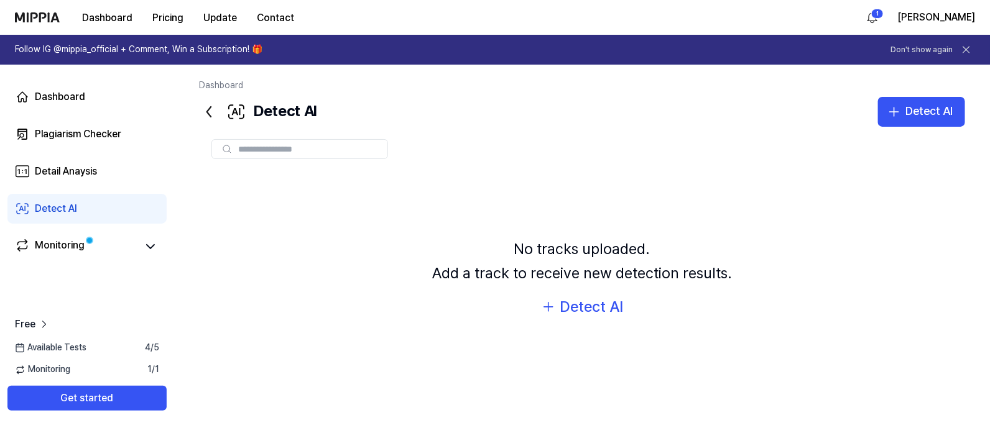
scroll to position [71, 0]
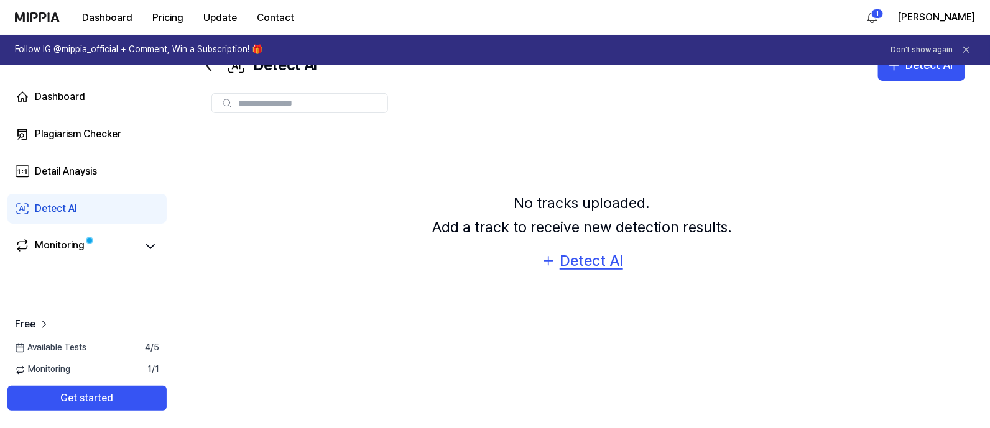
click at [587, 262] on div "Detect AI" at bounding box center [591, 261] width 63 height 24
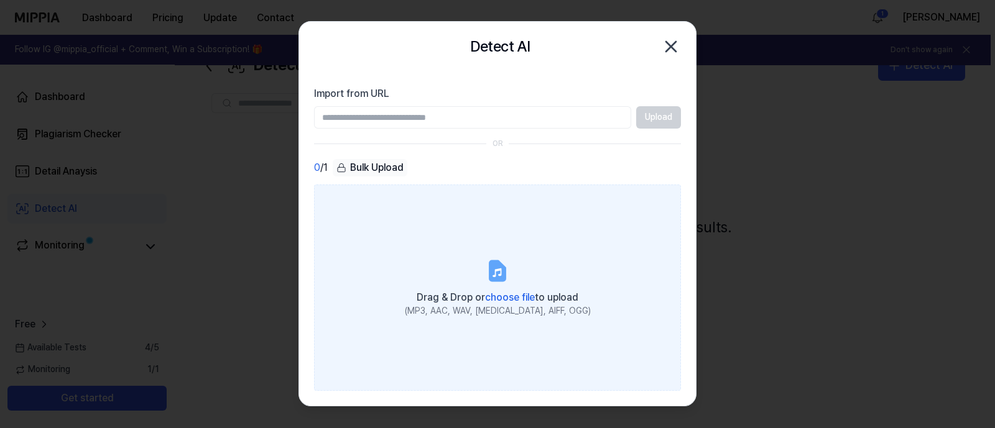
click at [495, 272] on icon at bounding box center [496, 272] width 9 height 9
click at [0, 0] on input "Drag & Drop or choose file to upload (MP3, AAC, WAV, [MEDICAL_DATA], AIFF, OGG)" at bounding box center [0, 0] width 0 height 0
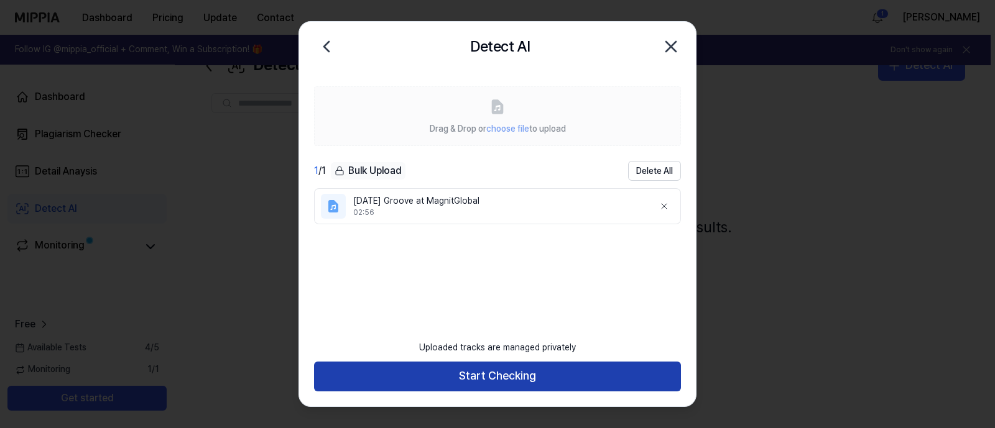
click at [502, 342] on button "Start Checking" at bounding box center [497, 377] width 367 height 30
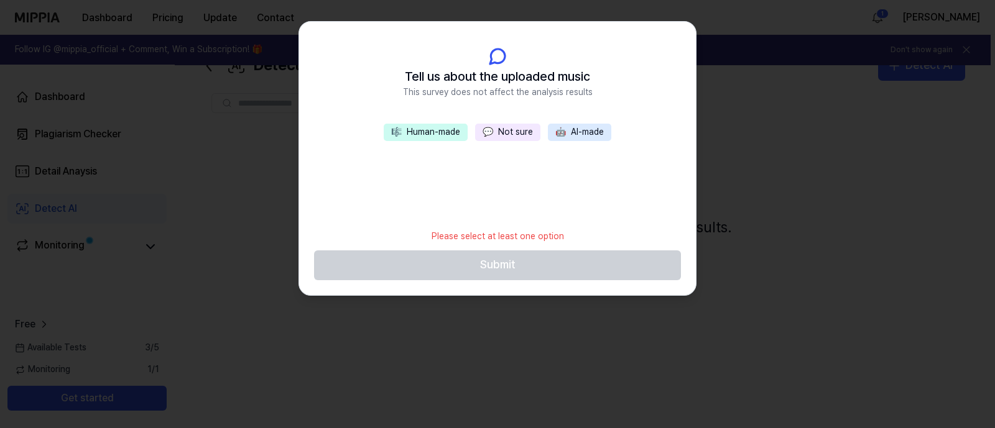
click at [576, 136] on button "🤖 AI-made" at bounding box center [579, 132] width 63 height 17
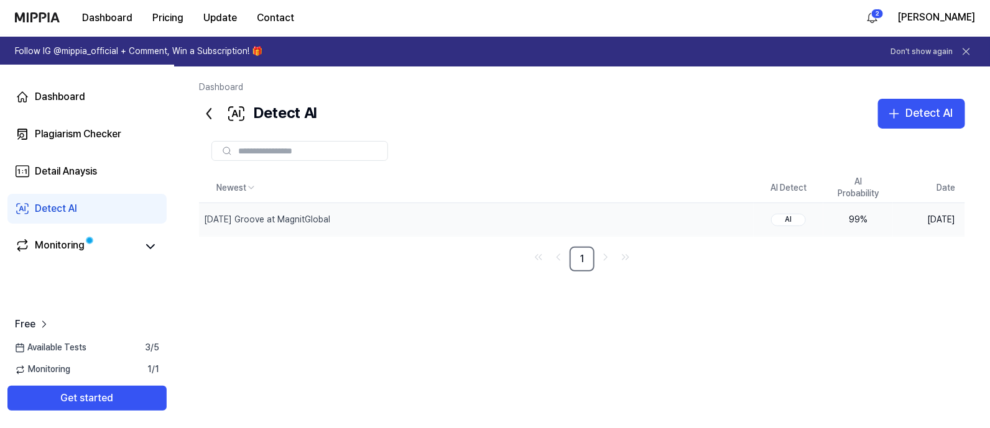
scroll to position [0, 0]
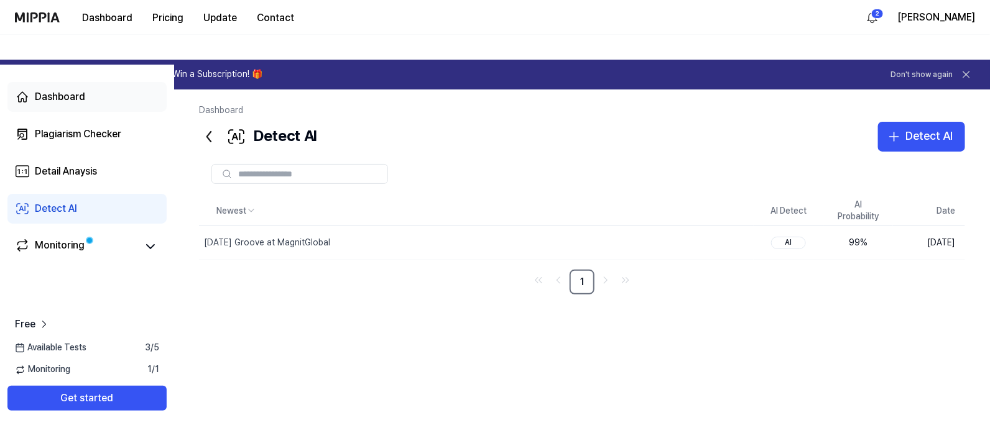
click at [72, 98] on div "Dashboard" at bounding box center [60, 97] width 50 height 15
